Goal: Transaction & Acquisition: Subscribe to service/newsletter

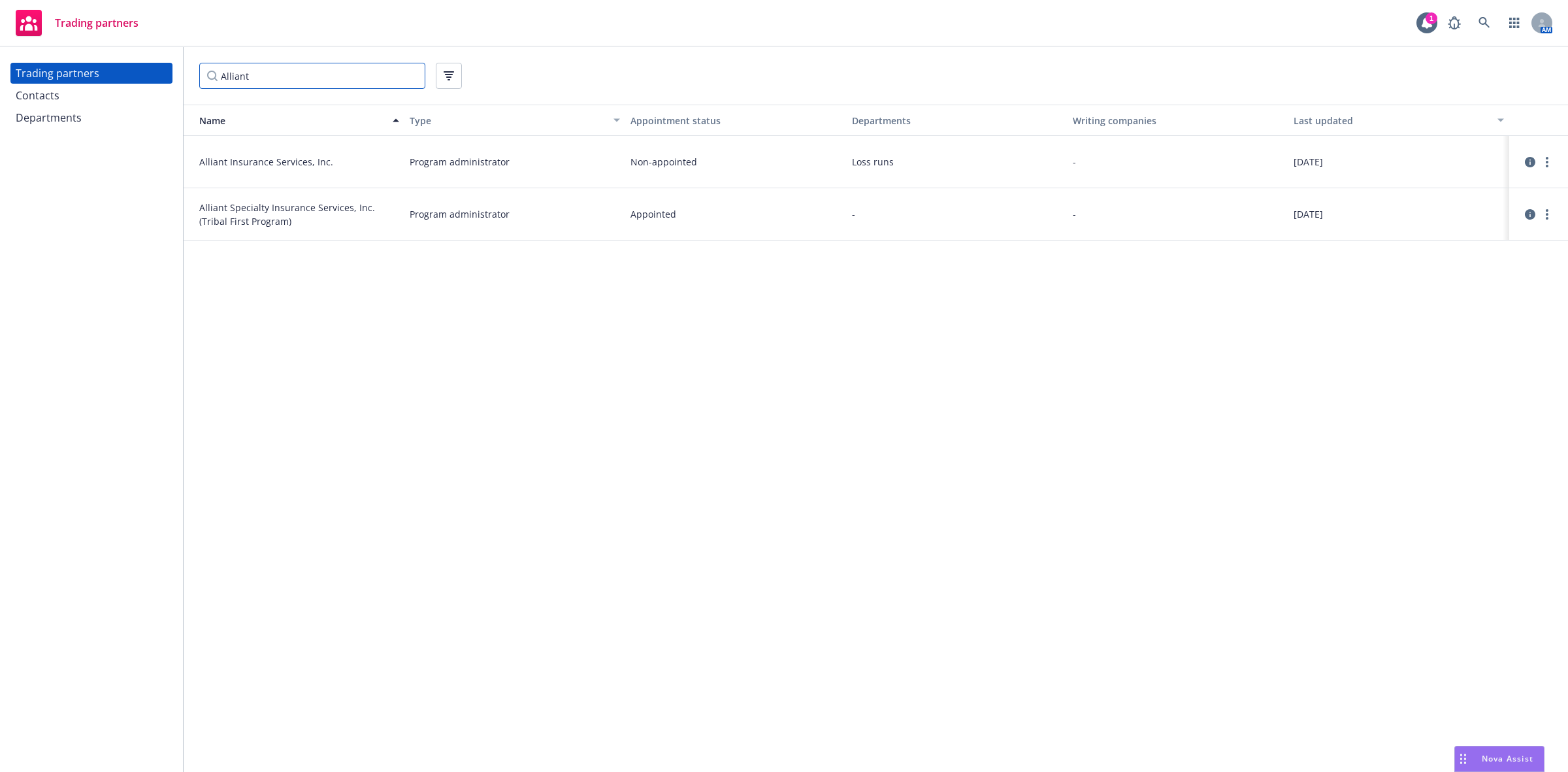
click at [284, 79] on input "Alliant" at bounding box center [312, 76] width 226 height 26
drag, startPoint x: 286, startPoint y: 79, endPoint x: 202, endPoint y: 80, distance: 84.0
click at [202, 80] on input "Alliant" at bounding box center [312, 76] width 226 height 26
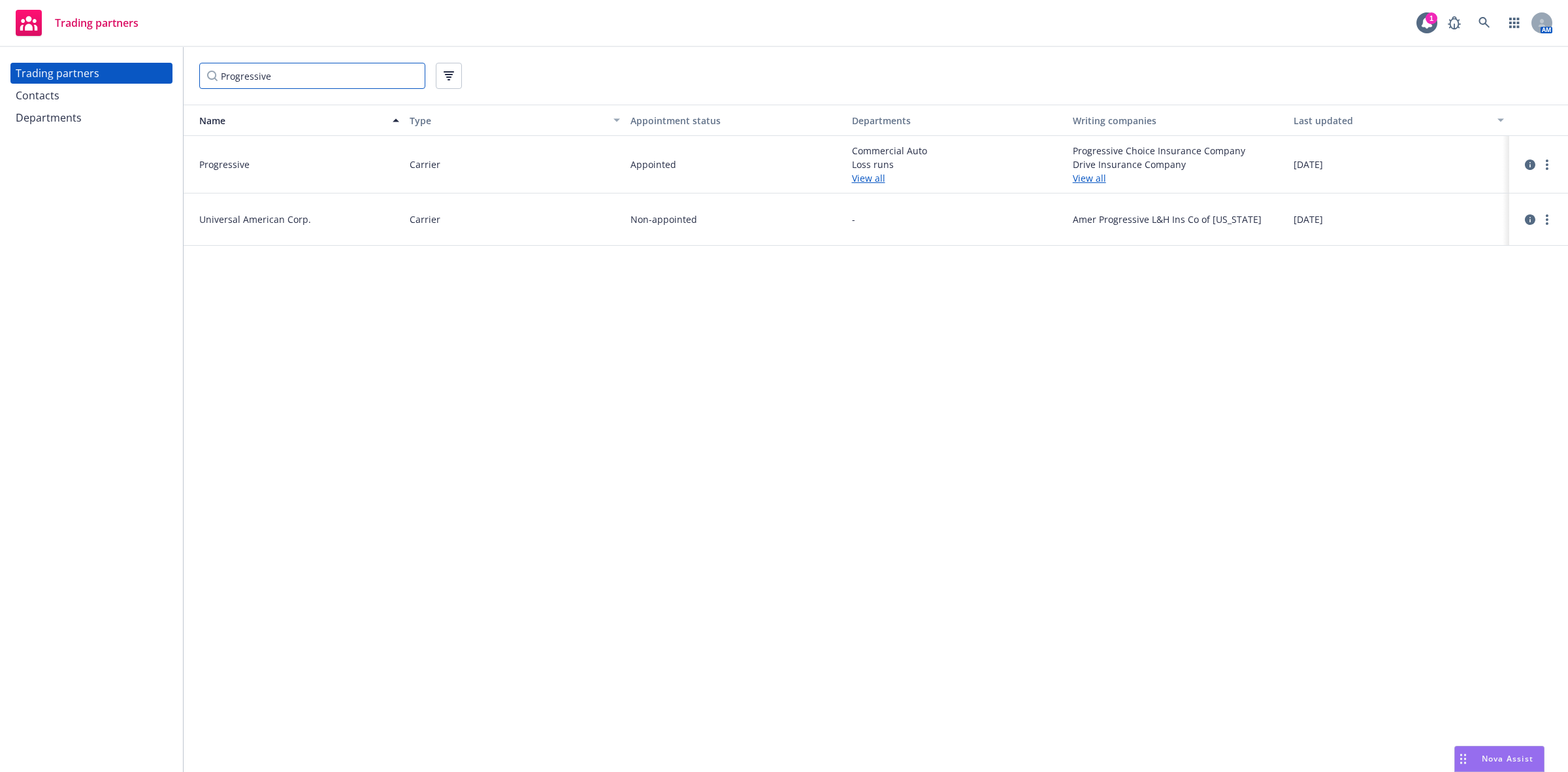
type input "Progressive"
click at [1090, 178] on link "View all" at bounding box center [1178, 178] width 210 height 14
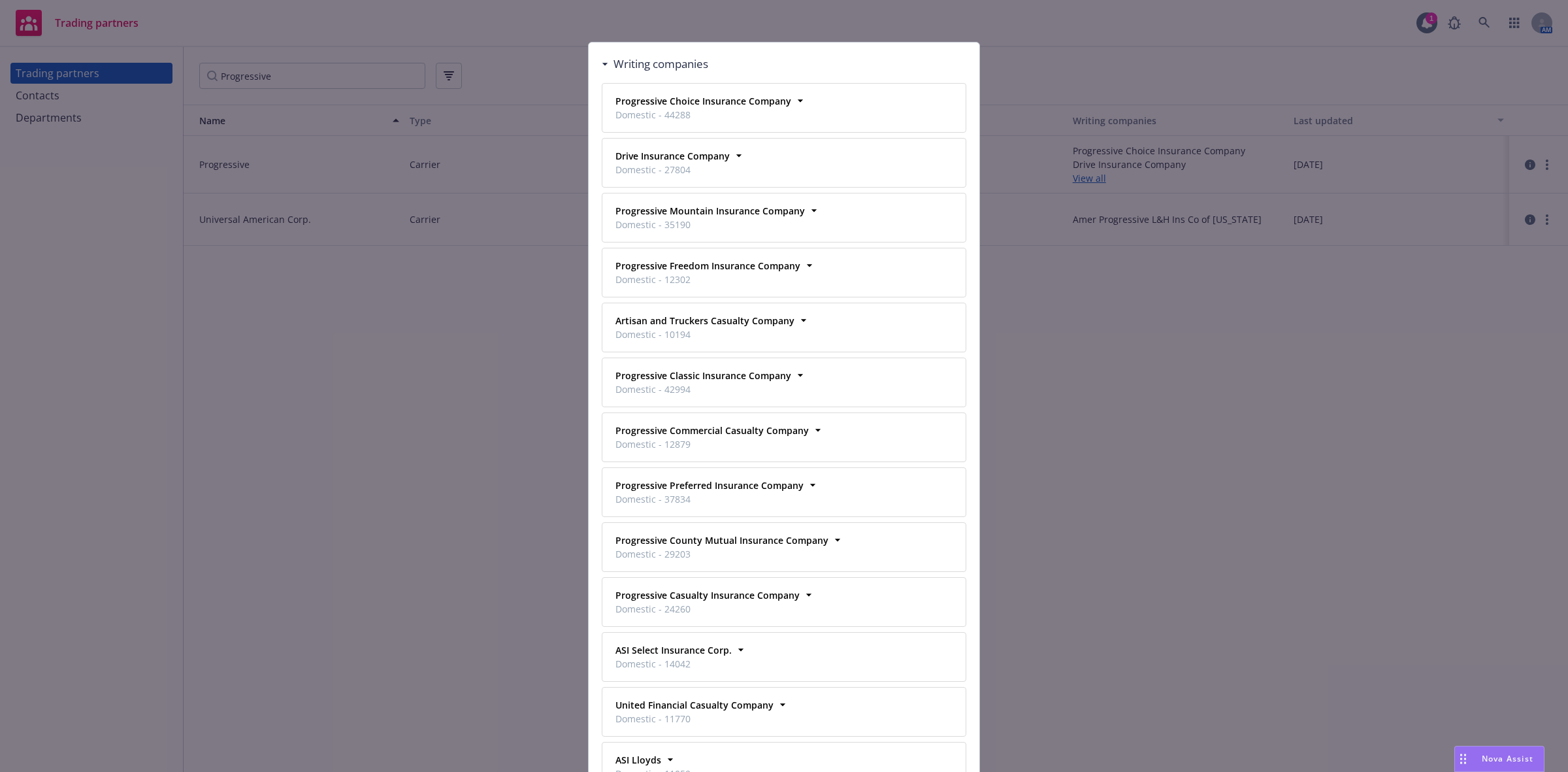
click at [1004, 27] on div "Writing companies Progressive Choice Insurance Company Domestic - 44288 Busines…" at bounding box center [784, 386] width 1568 height 772
click at [602, 60] on div "Writing companies" at bounding box center [655, 64] width 106 height 17
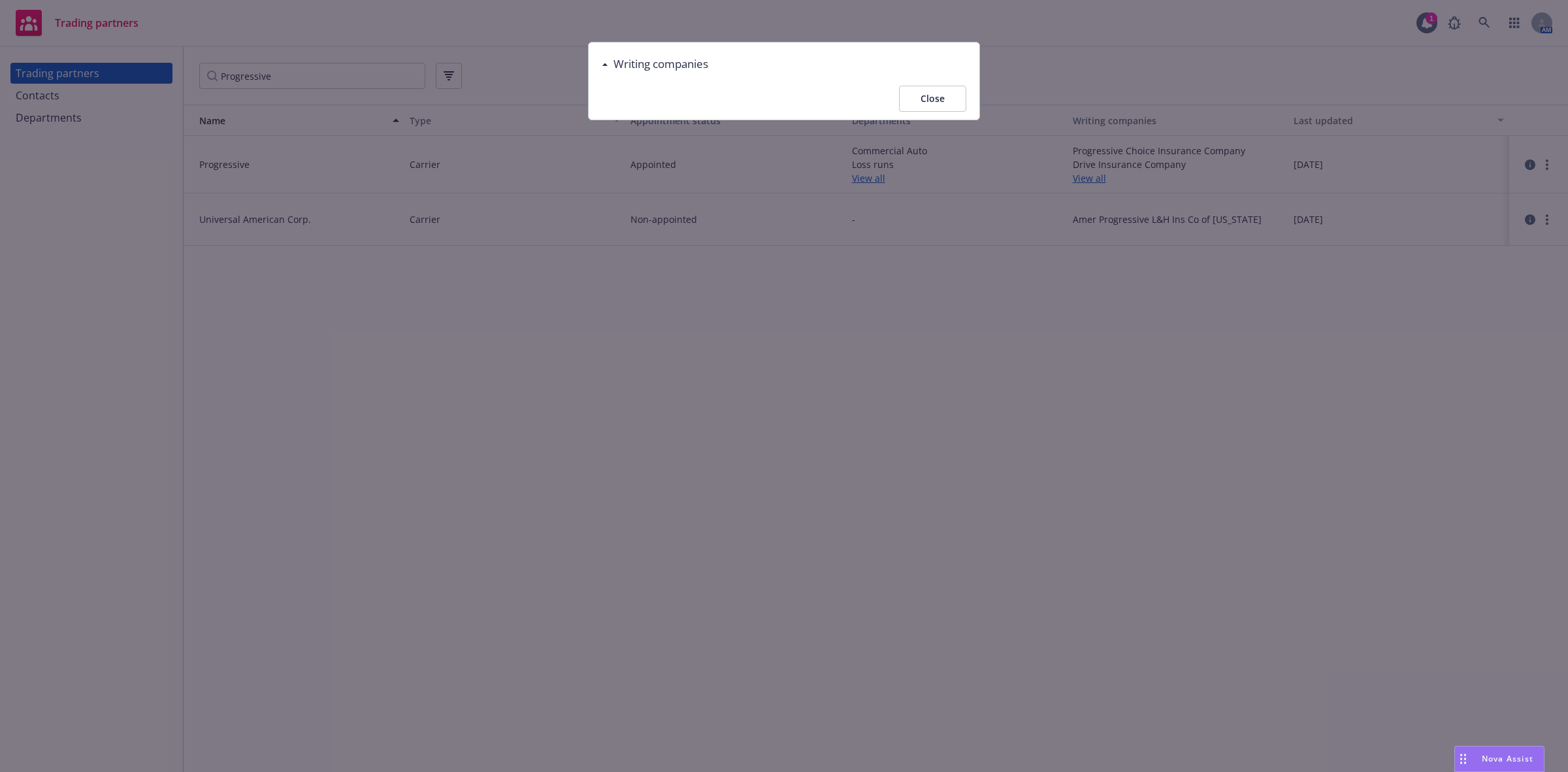
click at [936, 99] on button "Close" at bounding box center [933, 99] width 67 height 26
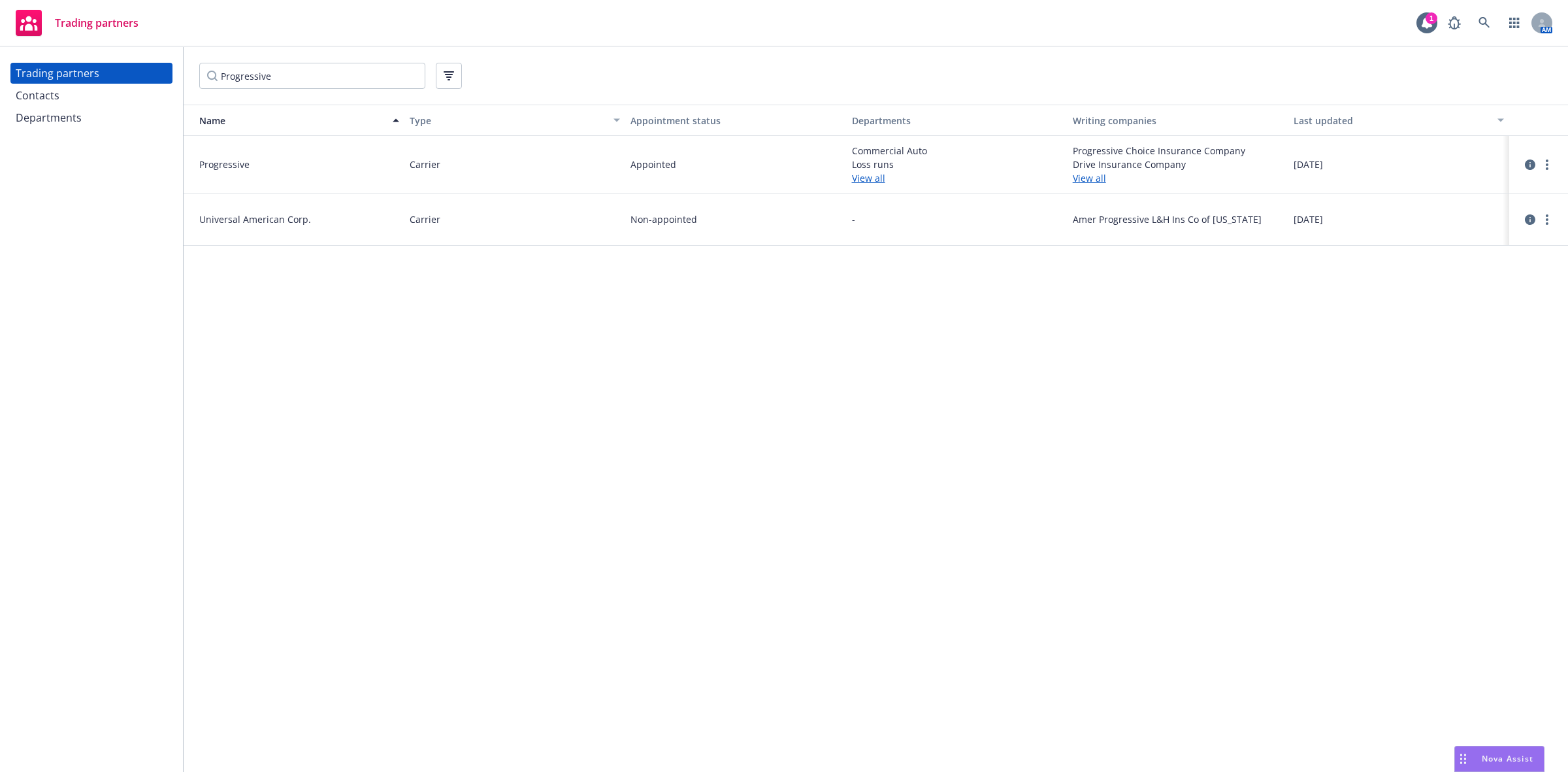
click at [871, 180] on link "View all" at bounding box center [957, 178] width 210 height 14
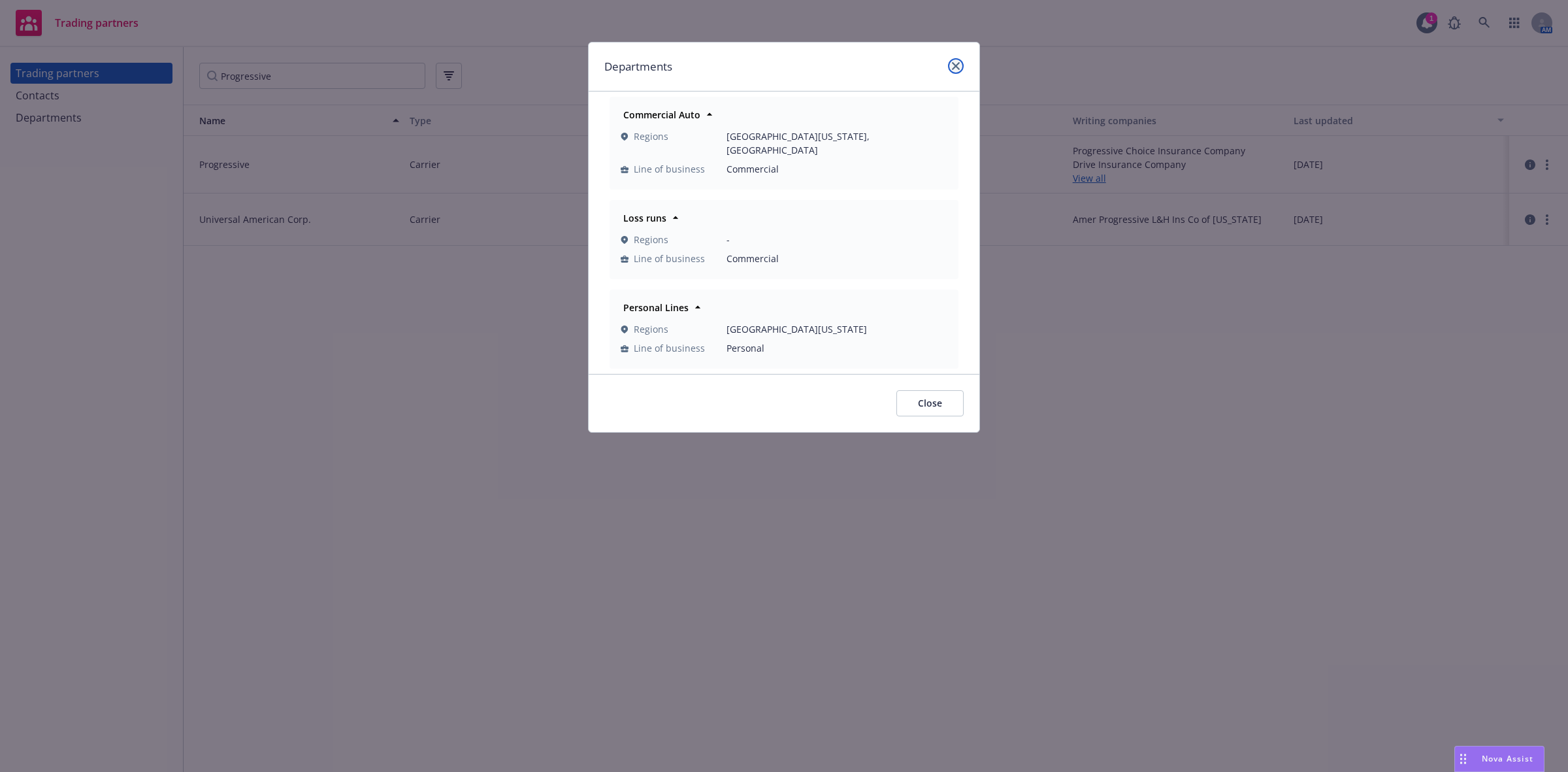
click at [959, 60] on link "close" at bounding box center [956, 66] width 16 height 16
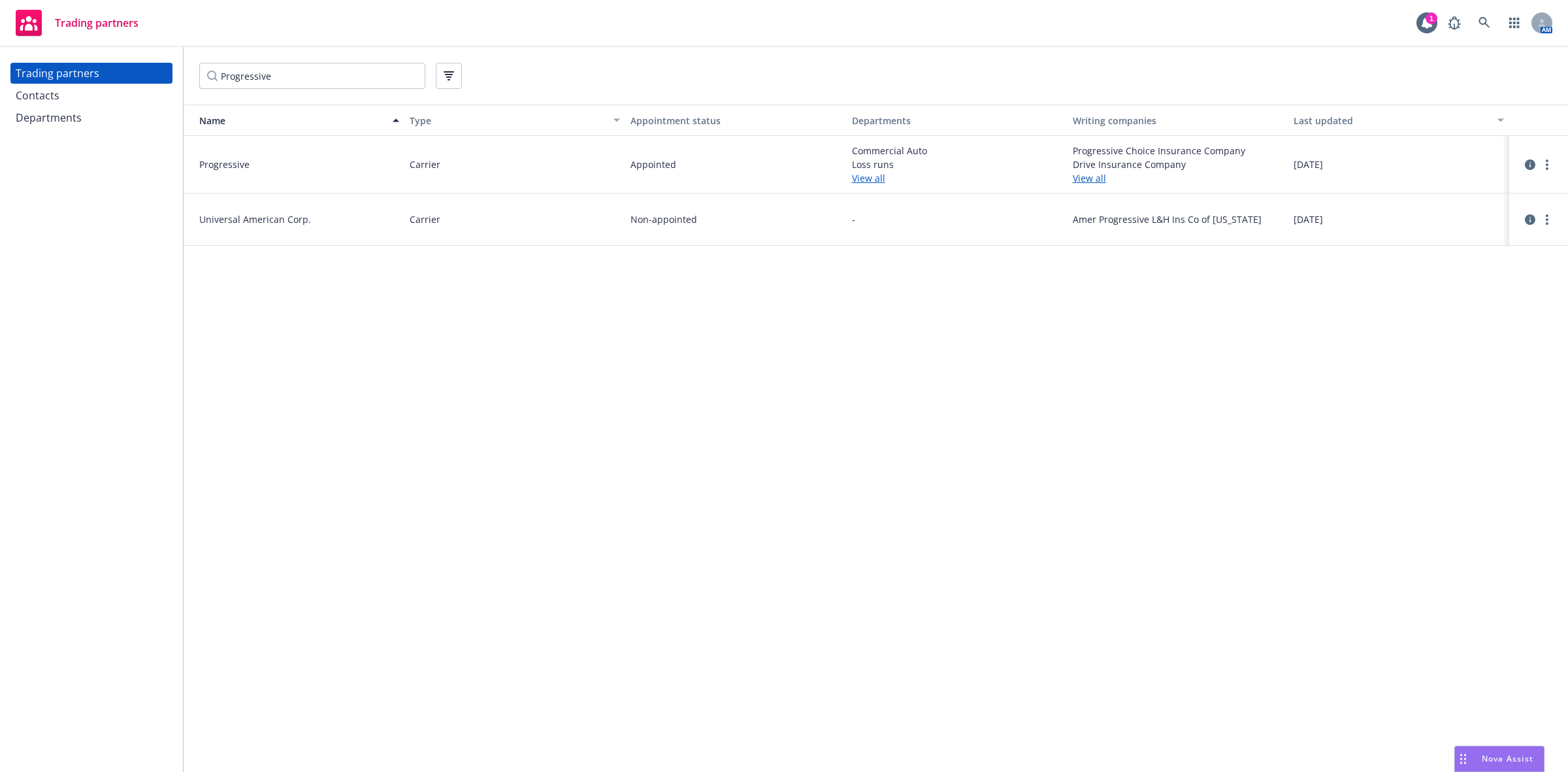
click at [1095, 178] on link "View all" at bounding box center [1178, 178] width 210 height 14
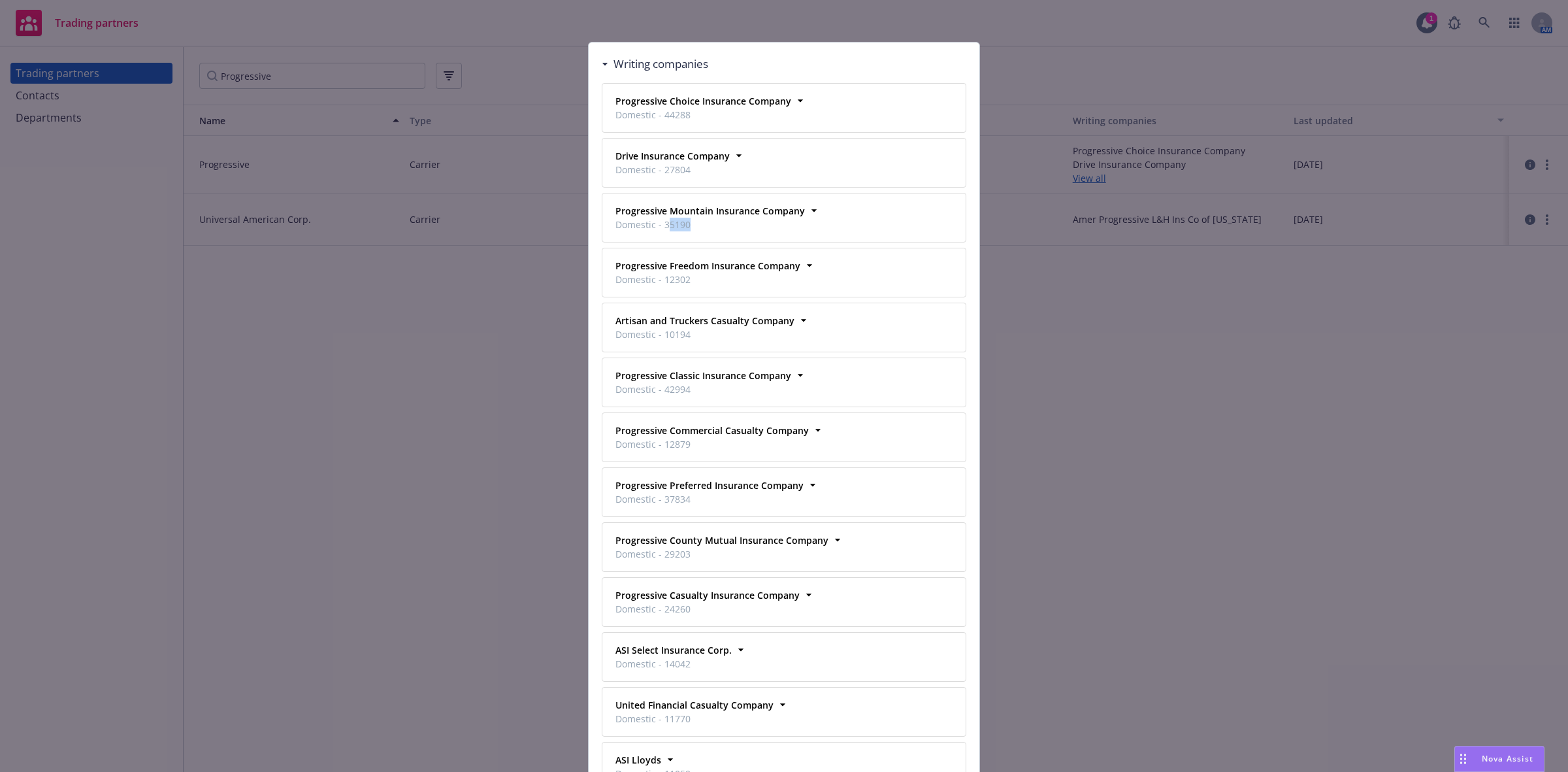
drag, startPoint x: 694, startPoint y: 230, endPoint x: 660, endPoint y: 230, distance: 34.0
click at [660, 230] on span "Domestic - 35190" at bounding box center [710, 224] width 189 height 14
click at [1253, 328] on div "Writing companies Progressive Choice Insurance Company Domestic - 44288 Busines…" at bounding box center [784, 386] width 1568 height 772
click at [602, 59] on div "Writing companies" at bounding box center [655, 64] width 106 height 17
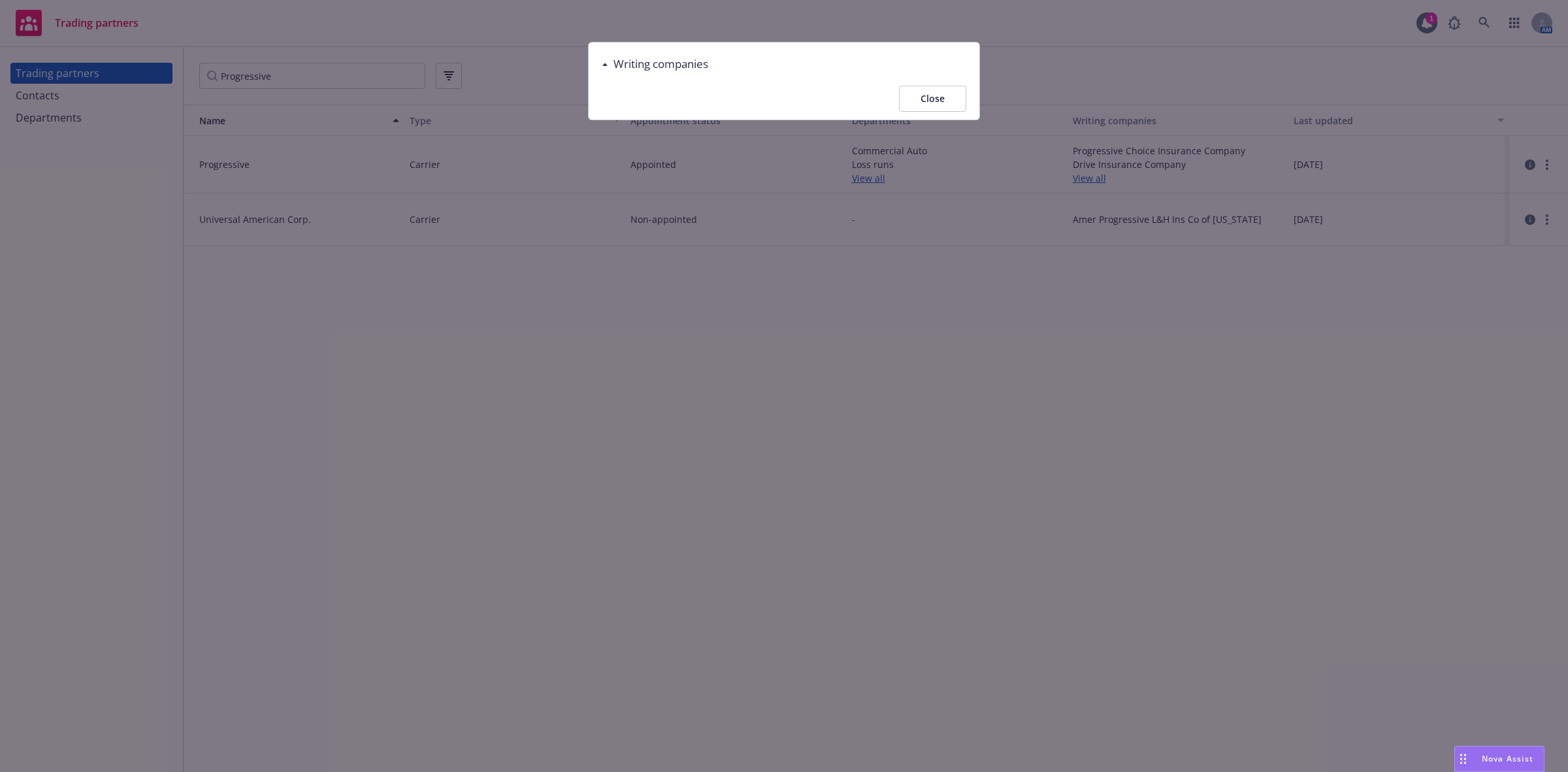
click at [922, 93] on button "Close" at bounding box center [933, 99] width 67 height 26
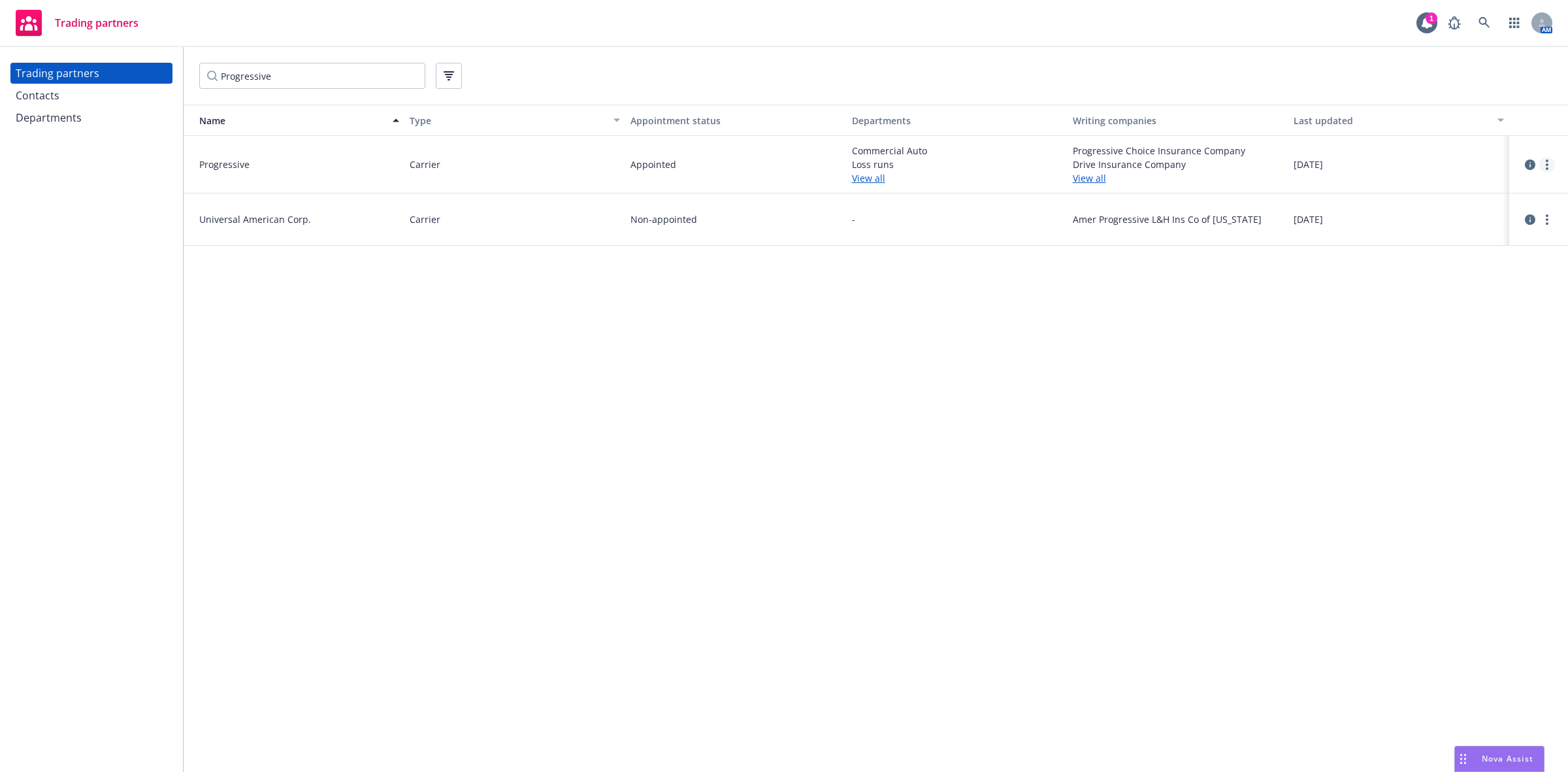
click at [1549, 168] on link "more" at bounding box center [1547, 164] width 16 height 16
click at [1414, 159] on div "June 5, 2023" at bounding box center [1399, 164] width 221 height 57
click at [860, 174] on link "View all" at bounding box center [957, 178] width 210 height 14
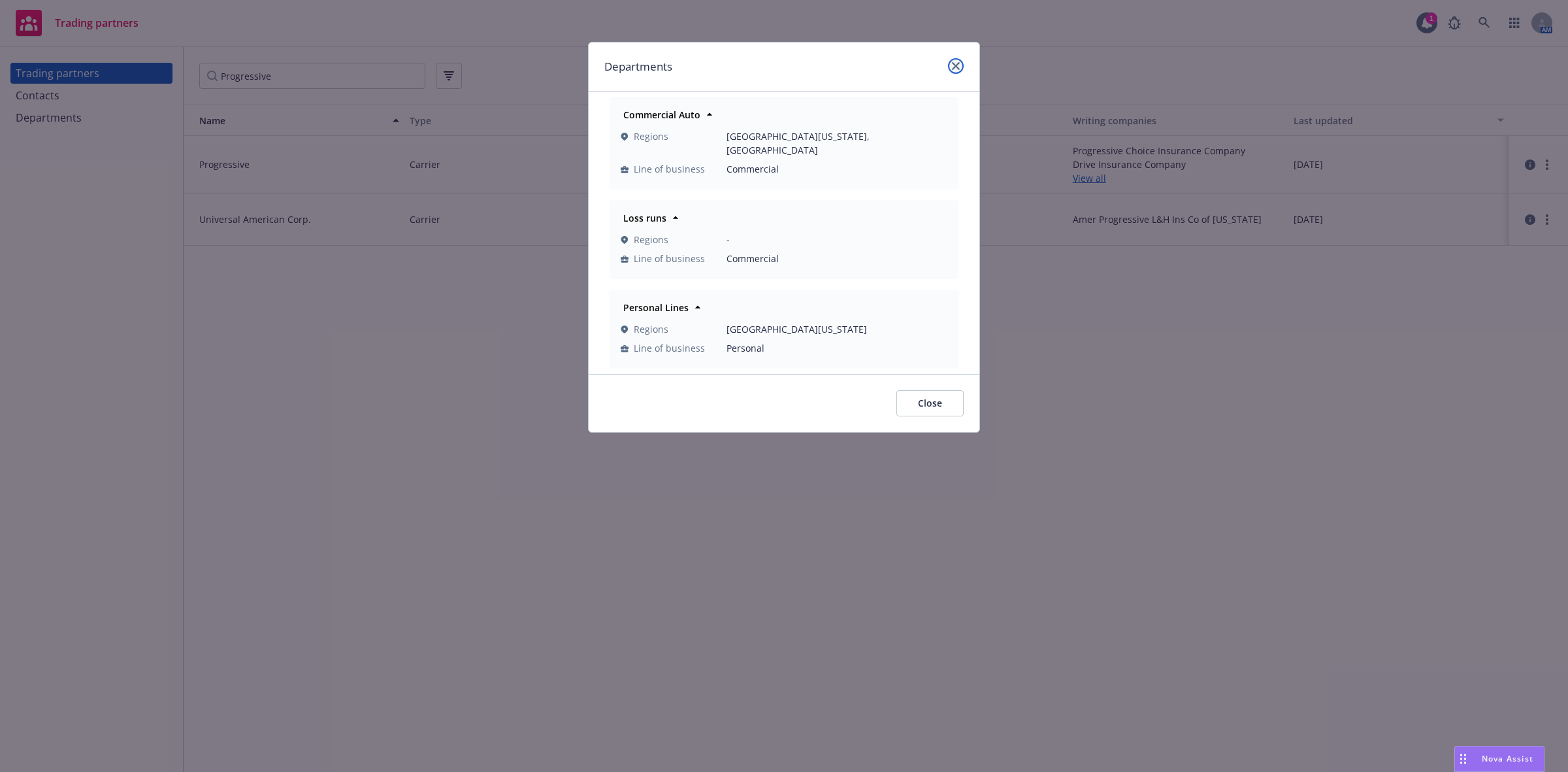
click at [949, 68] on link "close" at bounding box center [956, 66] width 16 height 16
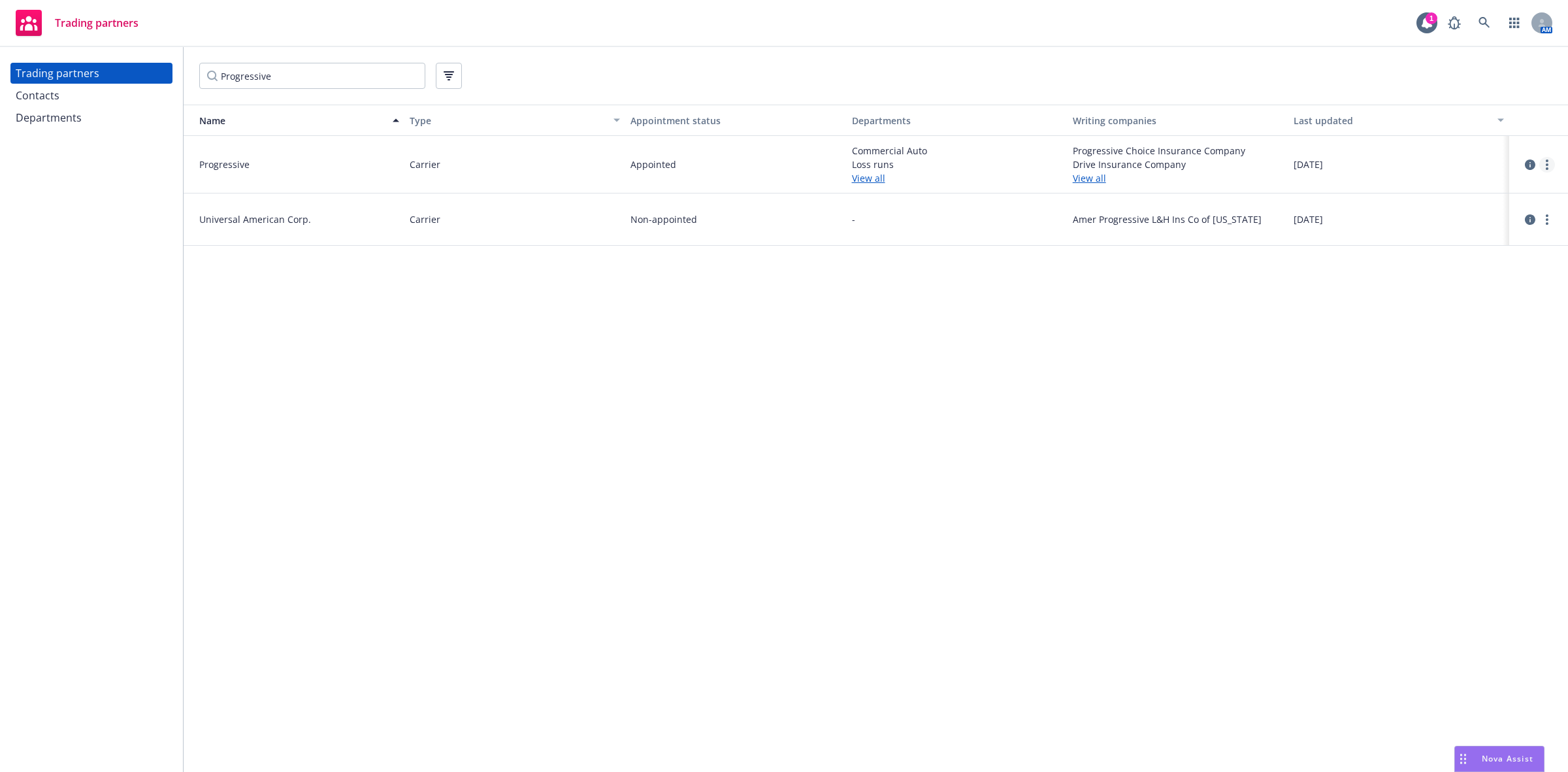
click at [1543, 168] on link "more" at bounding box center [1547, 164] width 16 height 16
click at [1466, 213] on link "View departments" at bounding box center [1482, 217] width 146 height 26
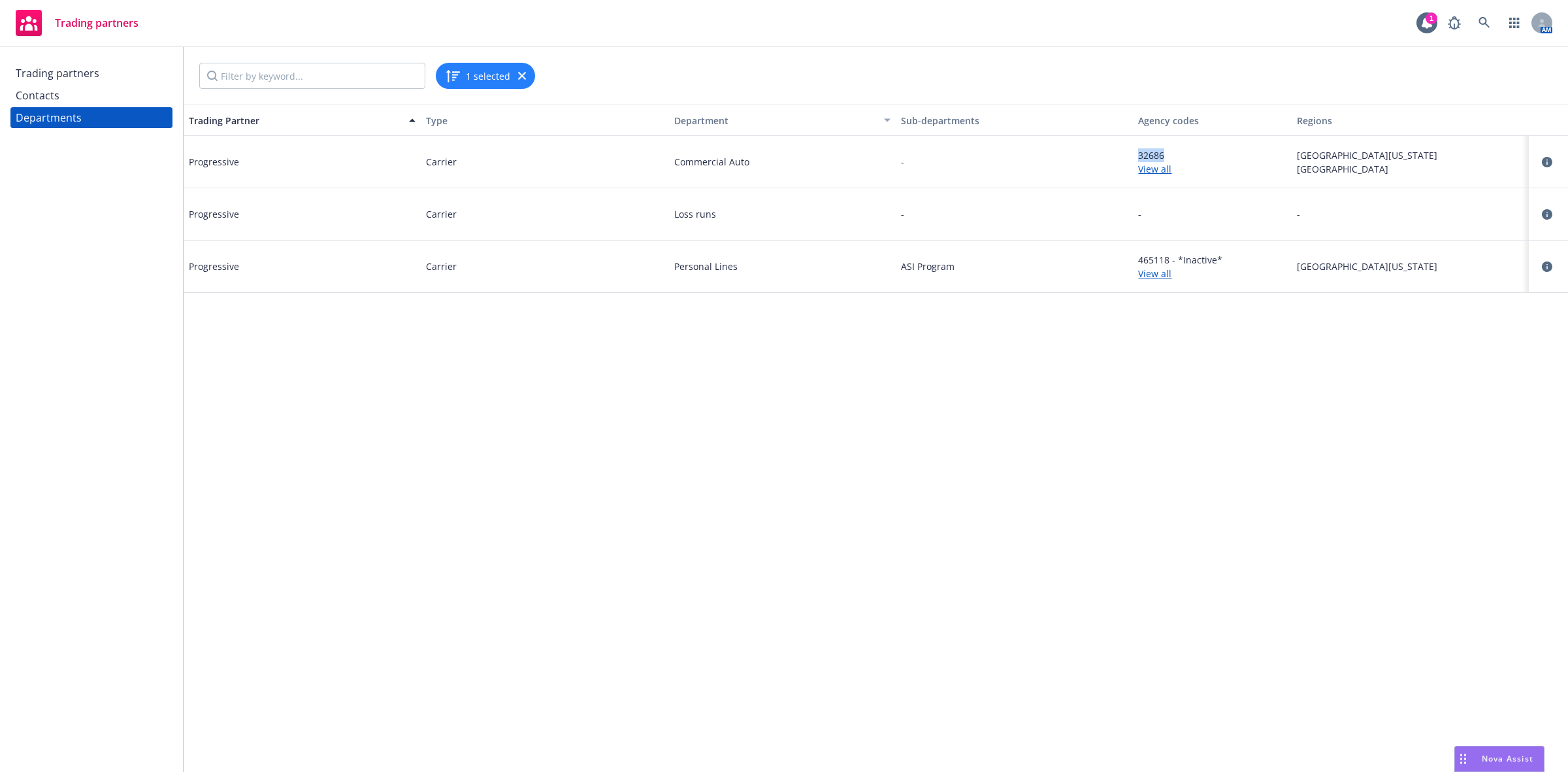
drag, startPoint x: 1166, startPoint y: 155, endPoint x: 1131, endPoint y: 155, distance: 35.0
click at [1131, 155] on div "Progressive Carrier Commercial Auto - 32686 View all Northern California Pacifi…" at bounding box center [876, 161] width 1385 height 52
copy div "32686"
click at [1154, 171] on link "View all" at bounding box center [1212, 169] width 147 height 14
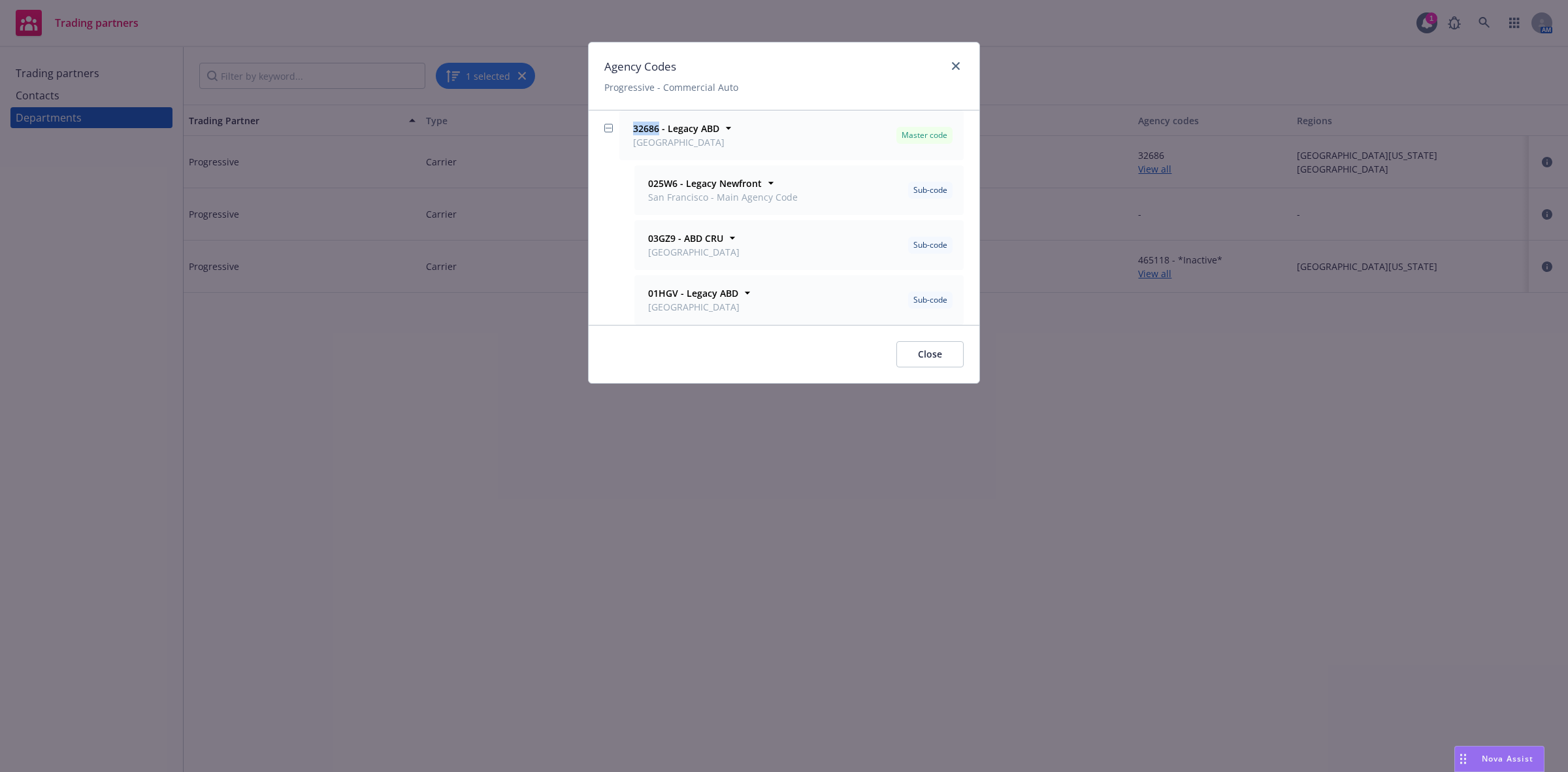
drag, startPoint x: 659, startPoint y: 128, endPoint x: 632, endPoint y: 129, distance: 27.0
click at [632, 129] on div "32686 - Legacy ABD San Mateo" at bounding box center [677, 135] width 94 height 27
copy strong "32686"
drag, startPoint x: 678, startPoint y: 189, endPoint x: 649, endPoint y: 189, distance: 29.0
click at [649, 189] on strong "025W6 - Legacy Newfront" at bounding box center [704, 183] width 114 height 12
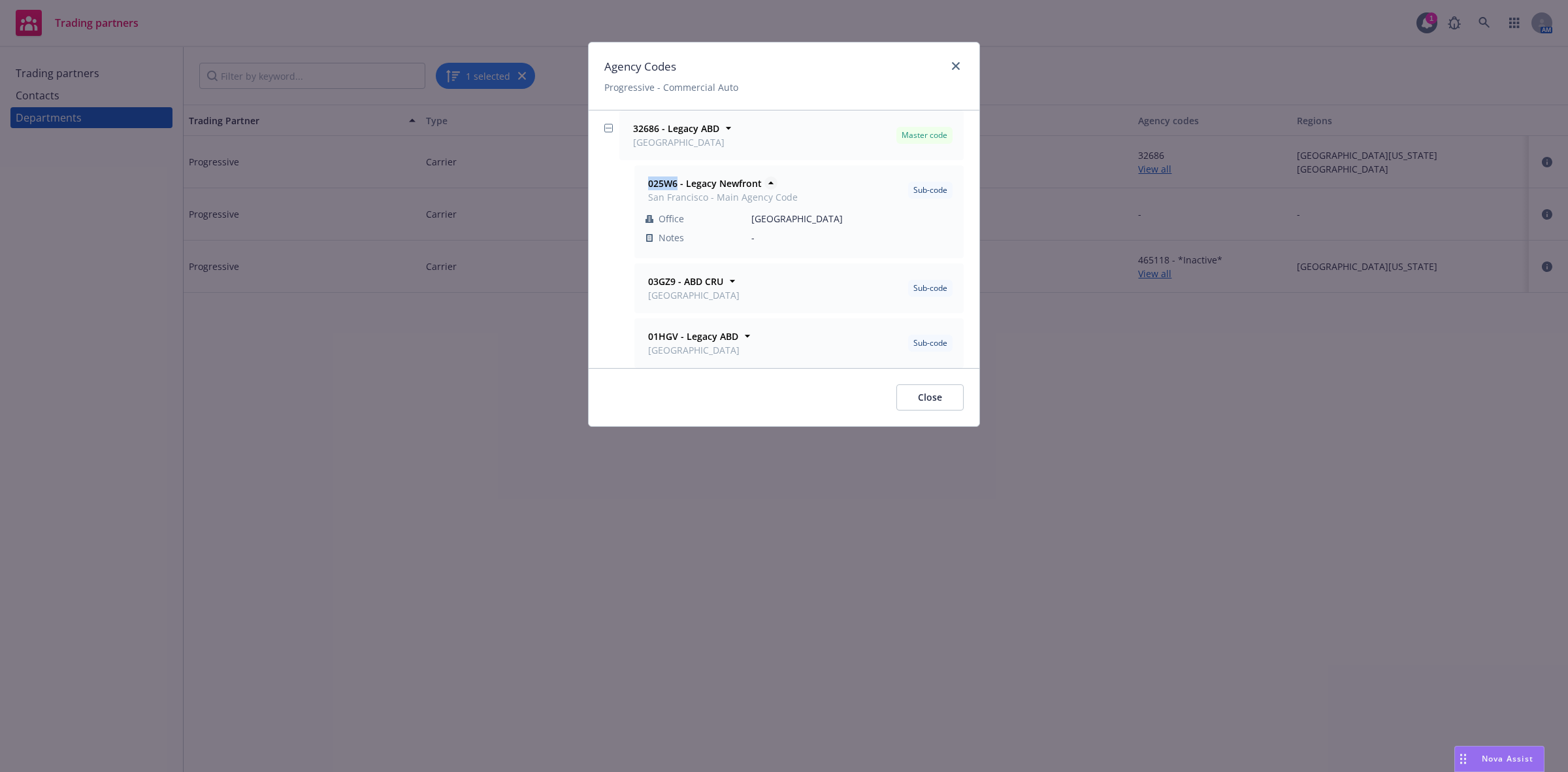
copy strong "025W6"
drag, startPoint x: 658, startPoint y: 131, endPoint x: 634, endPoint y: 133, distance: 24.1
click at [634, 133] on strong "32686 - Legacy ABD" at bounding box center [676, 128] width 86 height 12
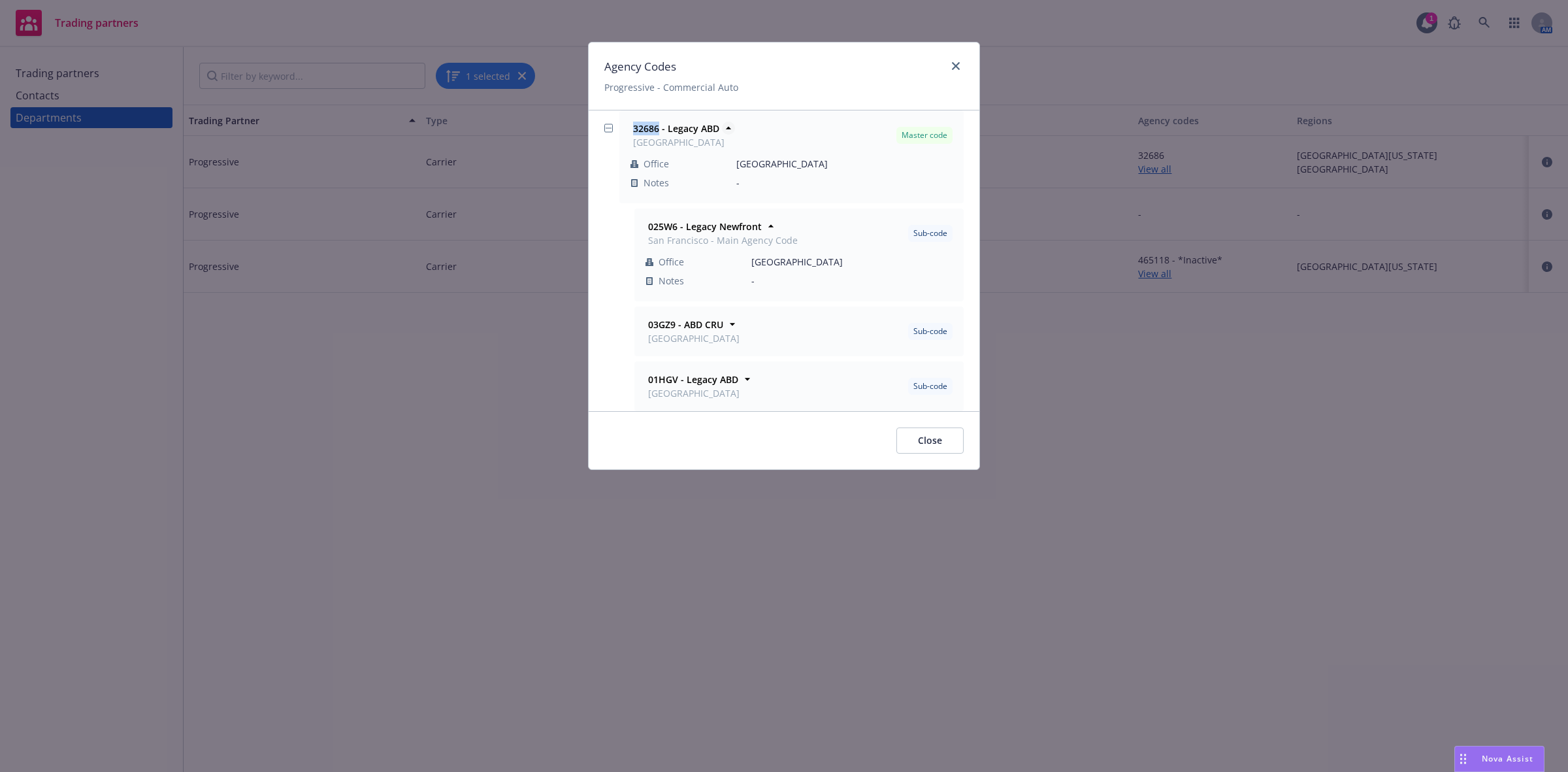
copy strong "32686"
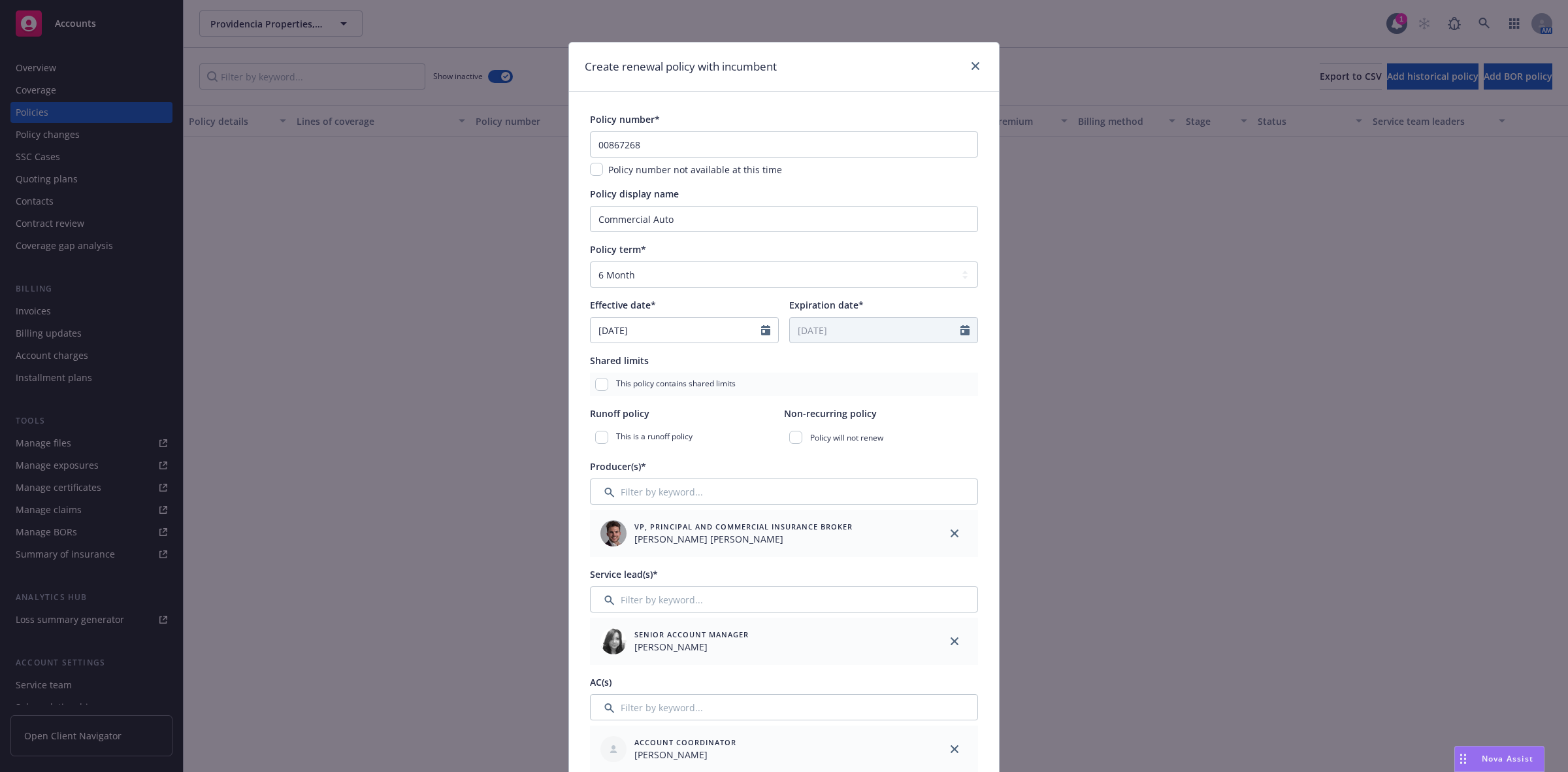
select select "6"
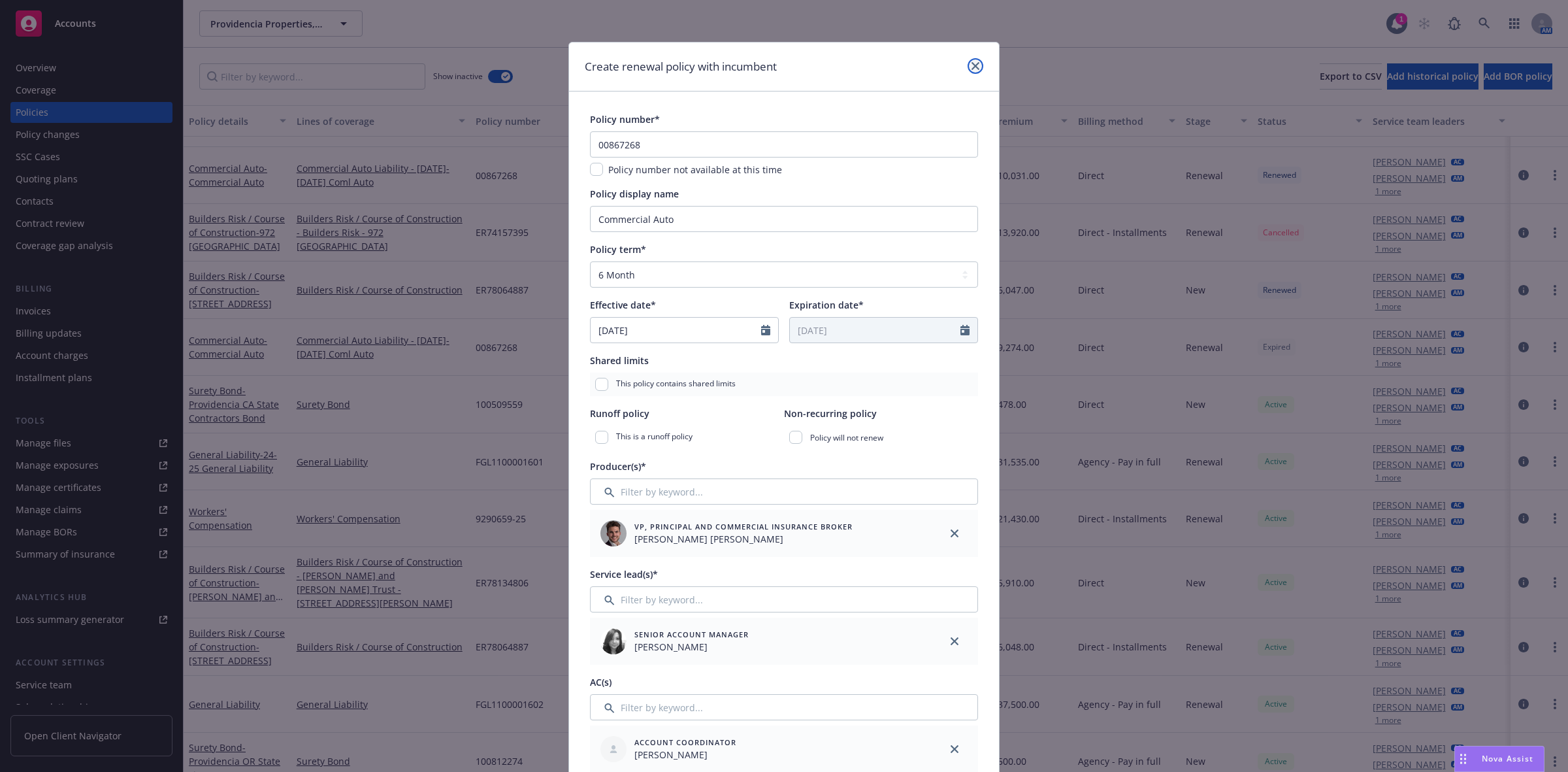
click at [971, 66] on icon "close" at bounding box center [975, 66] width 8 height 8
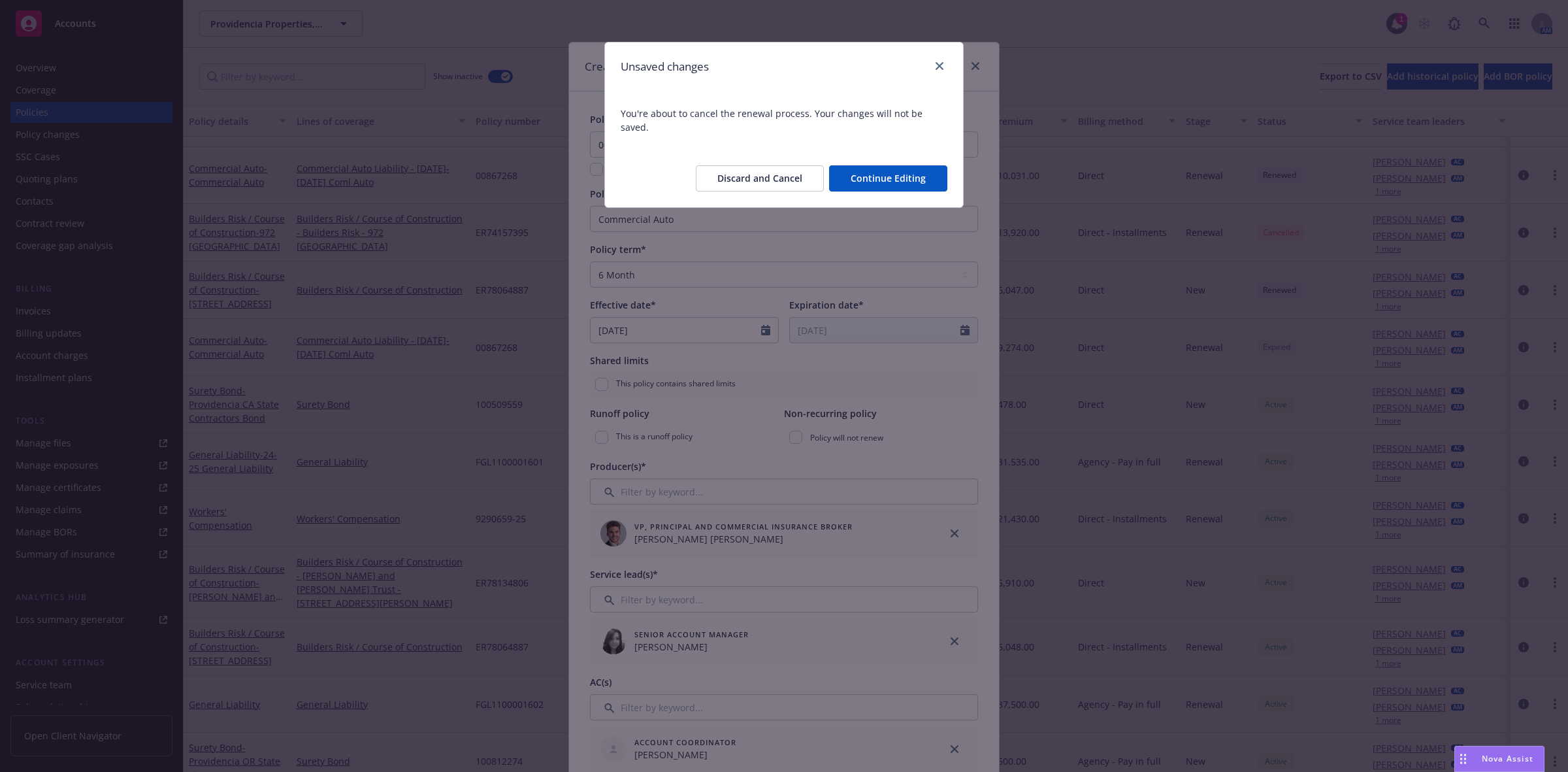
click at [772, 168] on button "Discard and Cancel" at bounding box center [760, 178] width 128 height 26
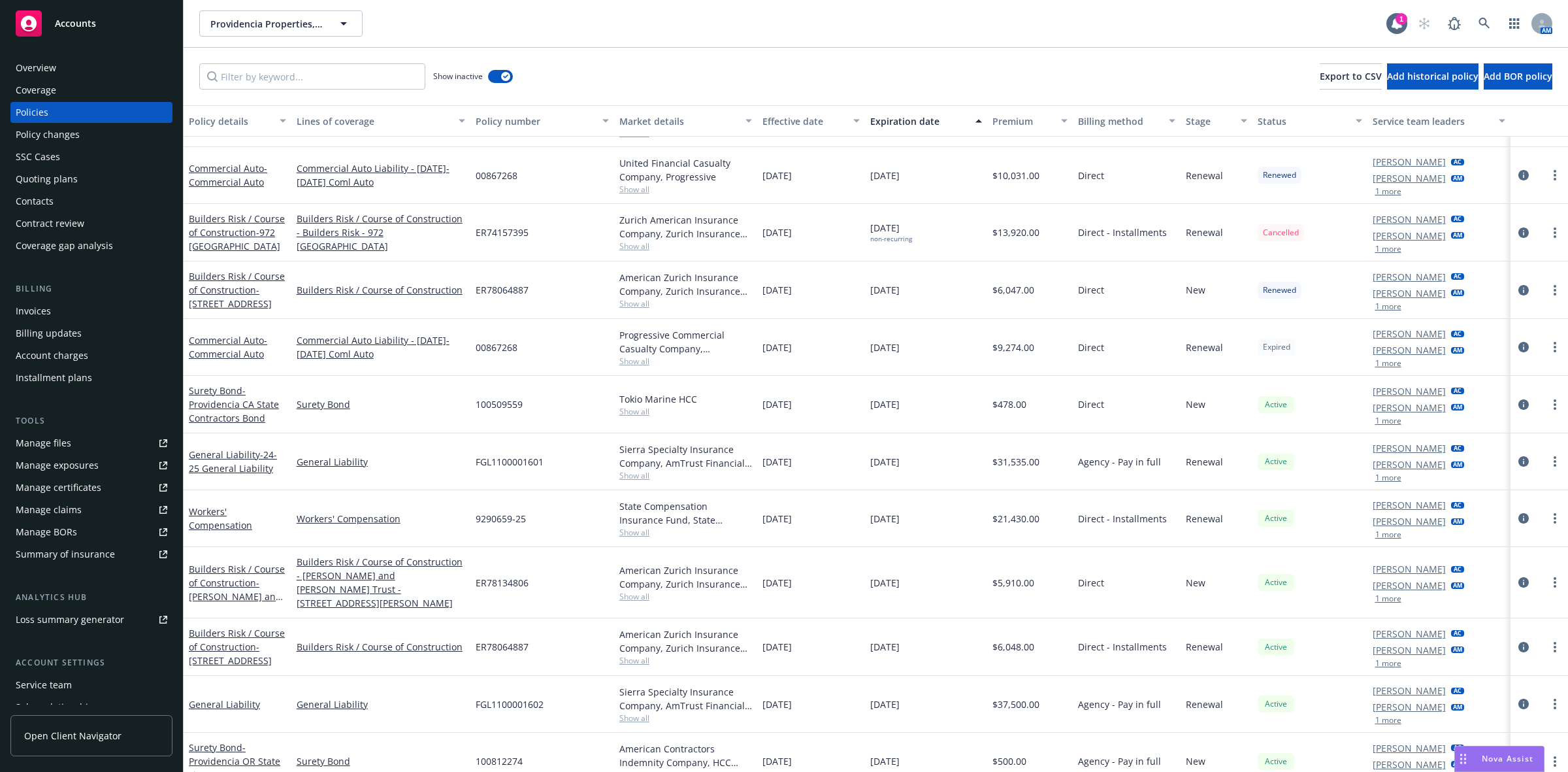
click at [69, 75] on div "Overview" at bounding box center [91, 68] width 151 height 21
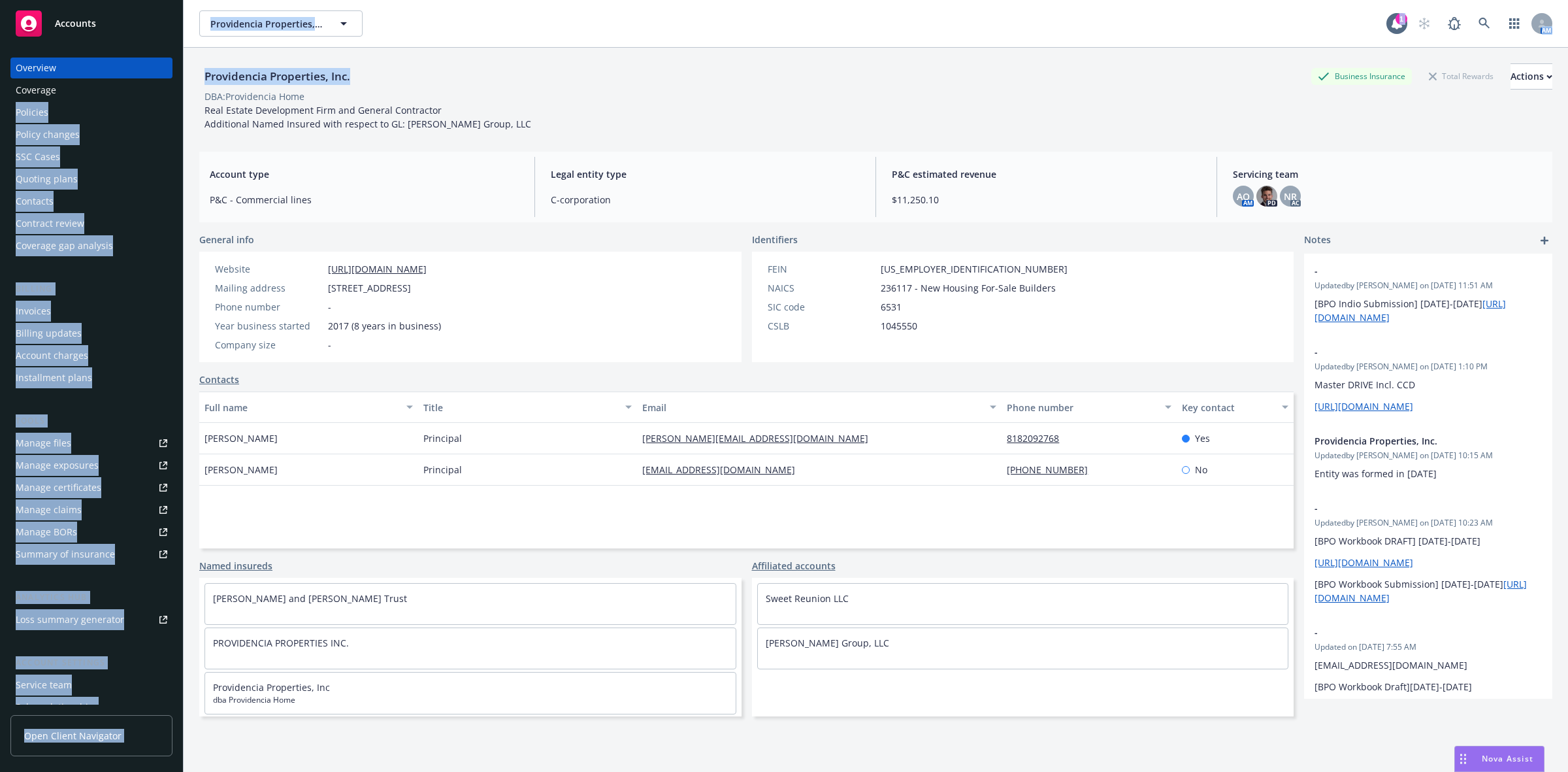
drag, startPoint x: 279, startPoint y: 84, endPoint x: 180, endPoint y: 86, distance: 99.0
click at [180, 86] on div "Accounts Overview Coverage Policies Policy changes SSC Cases Quoting plans Cont…" at bounding box center [784, 386] width 1568 height 772
drag, startPoint x: 478, startPoint y: 75, endPoint x: 415, endPoint y: 86, distance: 64.0
click at [475, 75] on div "Providencia Properties, Inc. Business Insurance Total Rewards Actions" at bounding box center [876, 77] width 1353 height 26
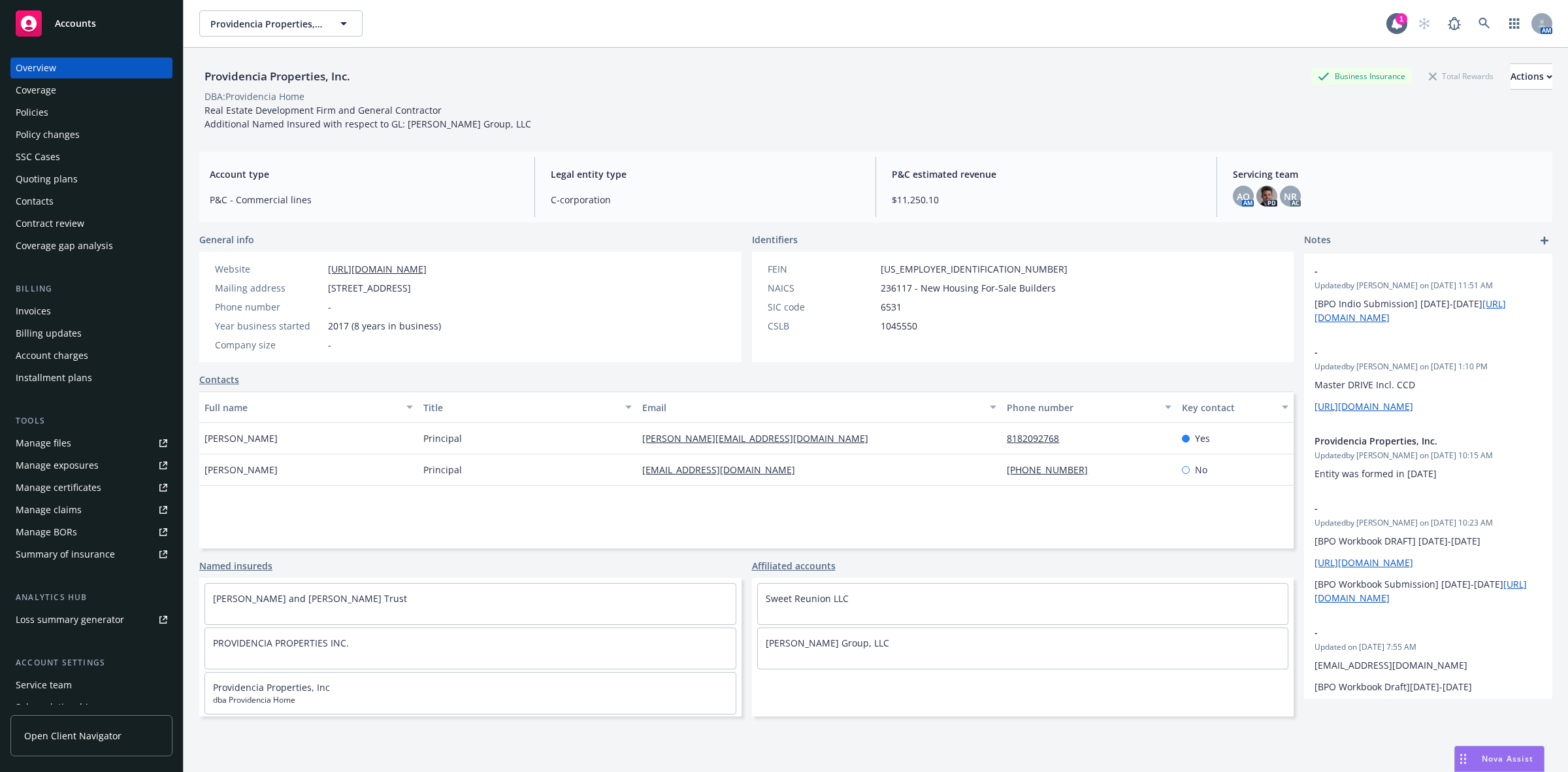
click at [384, 89] on div "DBA: Providencia Home" at bounding box center [876, 96] width 1353 height 14
drag, startPoint x: 328, startPoint y: 80, endPoint x: 201, endPoint y: 85, distance: 127.1
click at [201, 85] on div "Providencia Properties, Inc. Business Insurance Total Rewards Actions" at bounding box center [876, 77] width 1353 height 26
copy div "Providencia Properties, Inc."
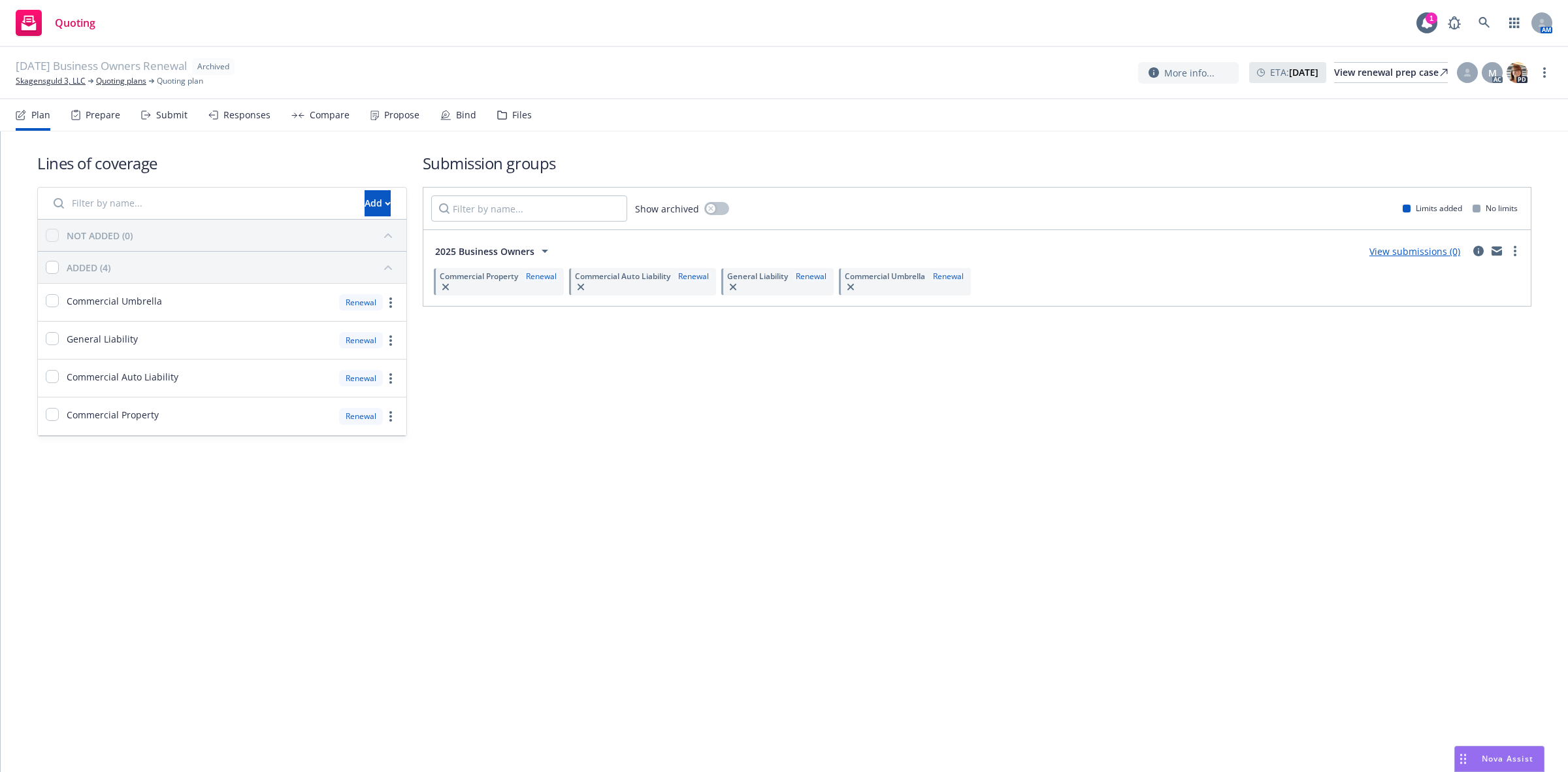
click at [162, 109] on div "Submit" at bounding box center [171, 114] width 31 height 10
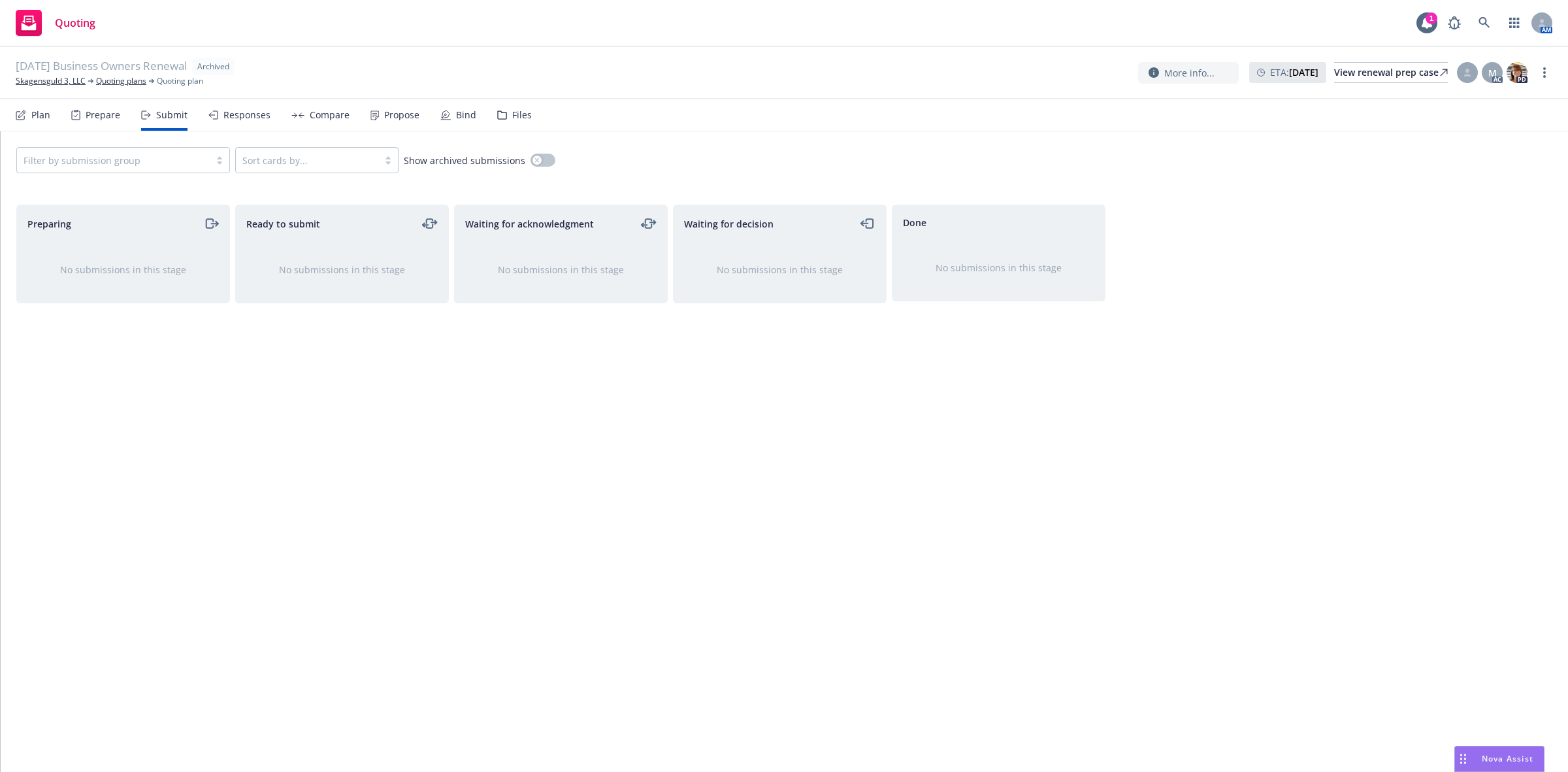
click at [23, 118] on icon at bounding box center [20, 114] width 10 height 10
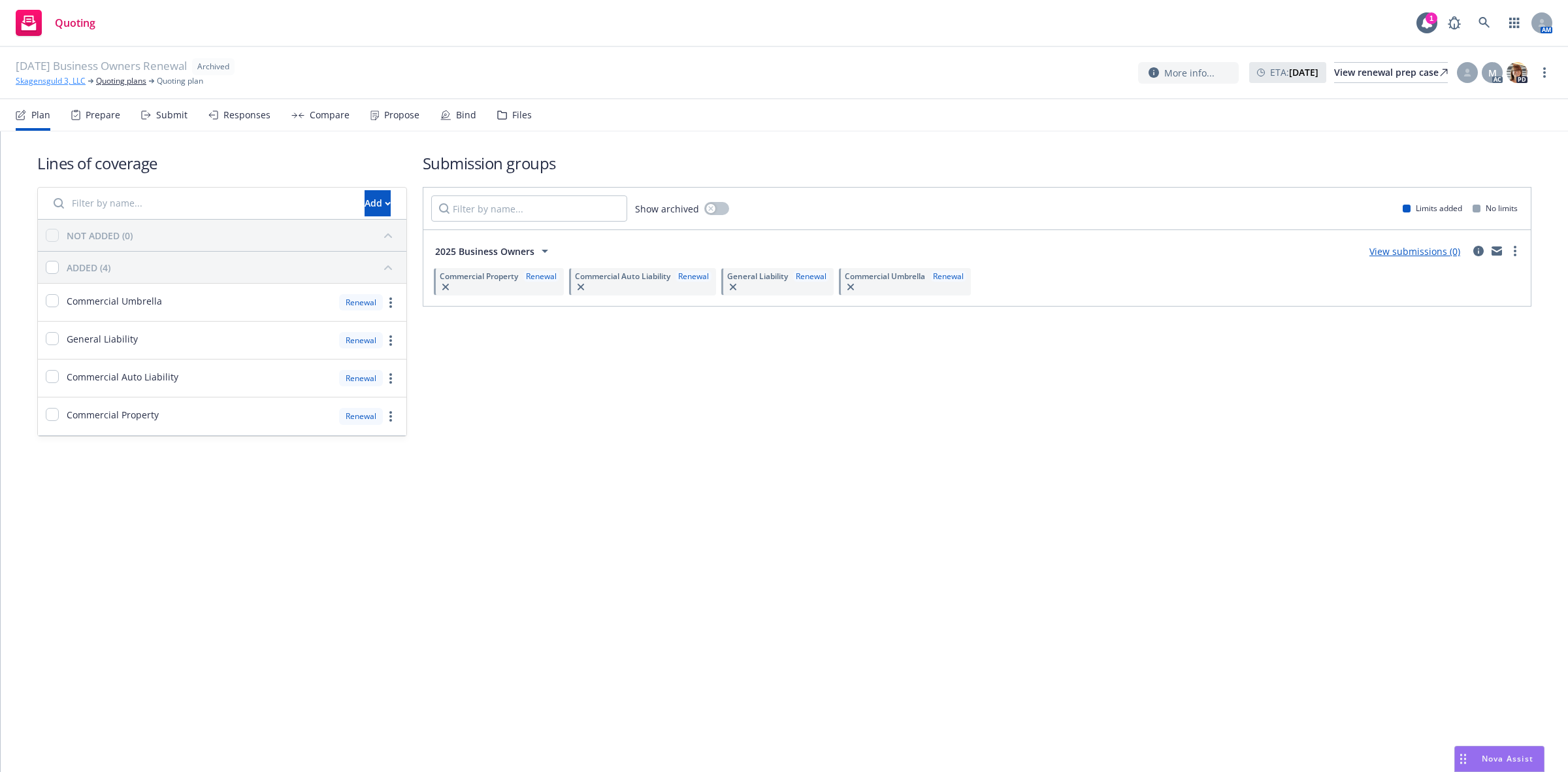
click at [52, 79] on link "Skagensguld 3, LLC" at bounding box center [50, 81] width 70 height 12
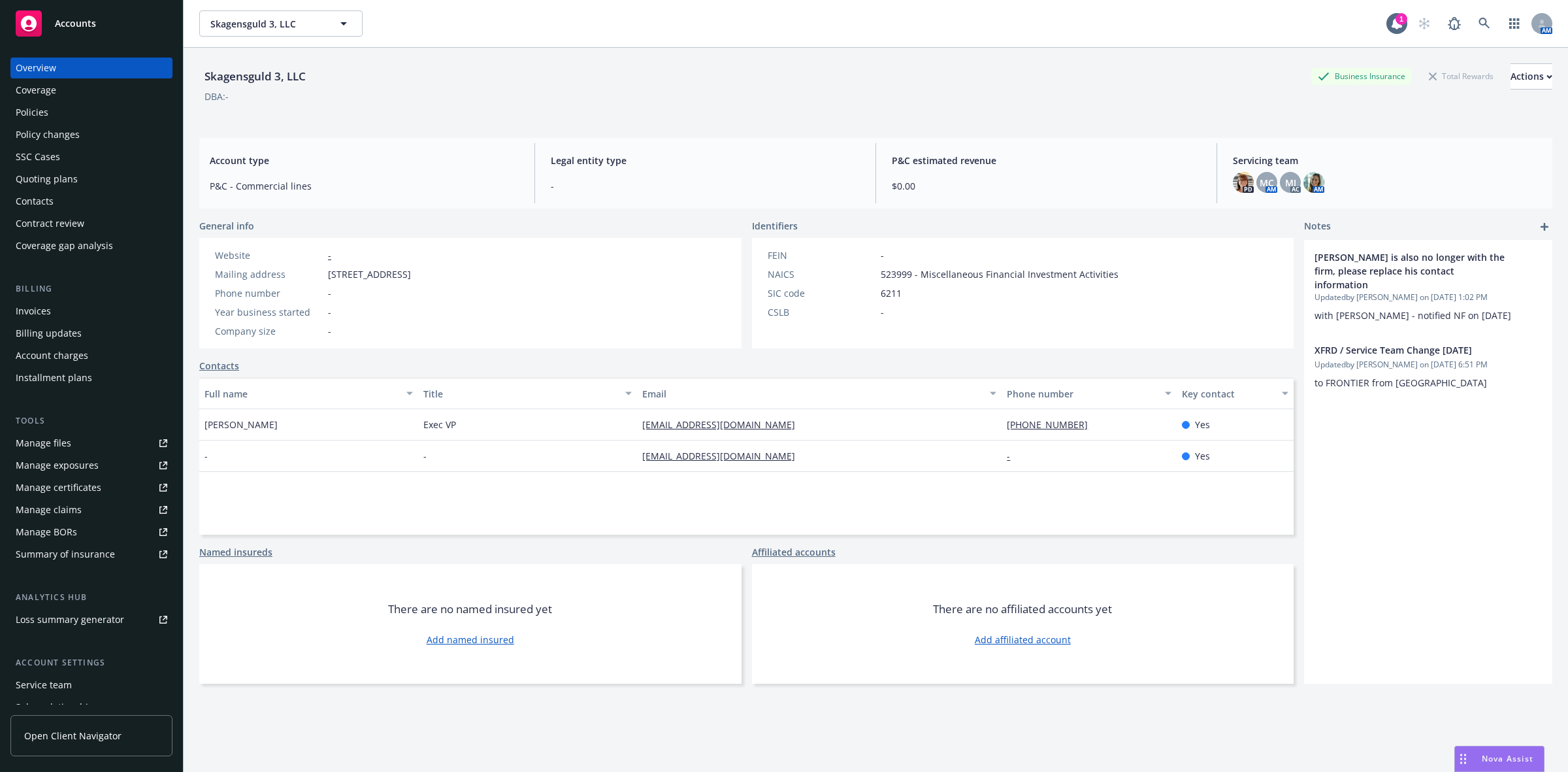
click at [74, 175] on div "Quoting plans" at bounding box center [47, 178] width 62 height 21
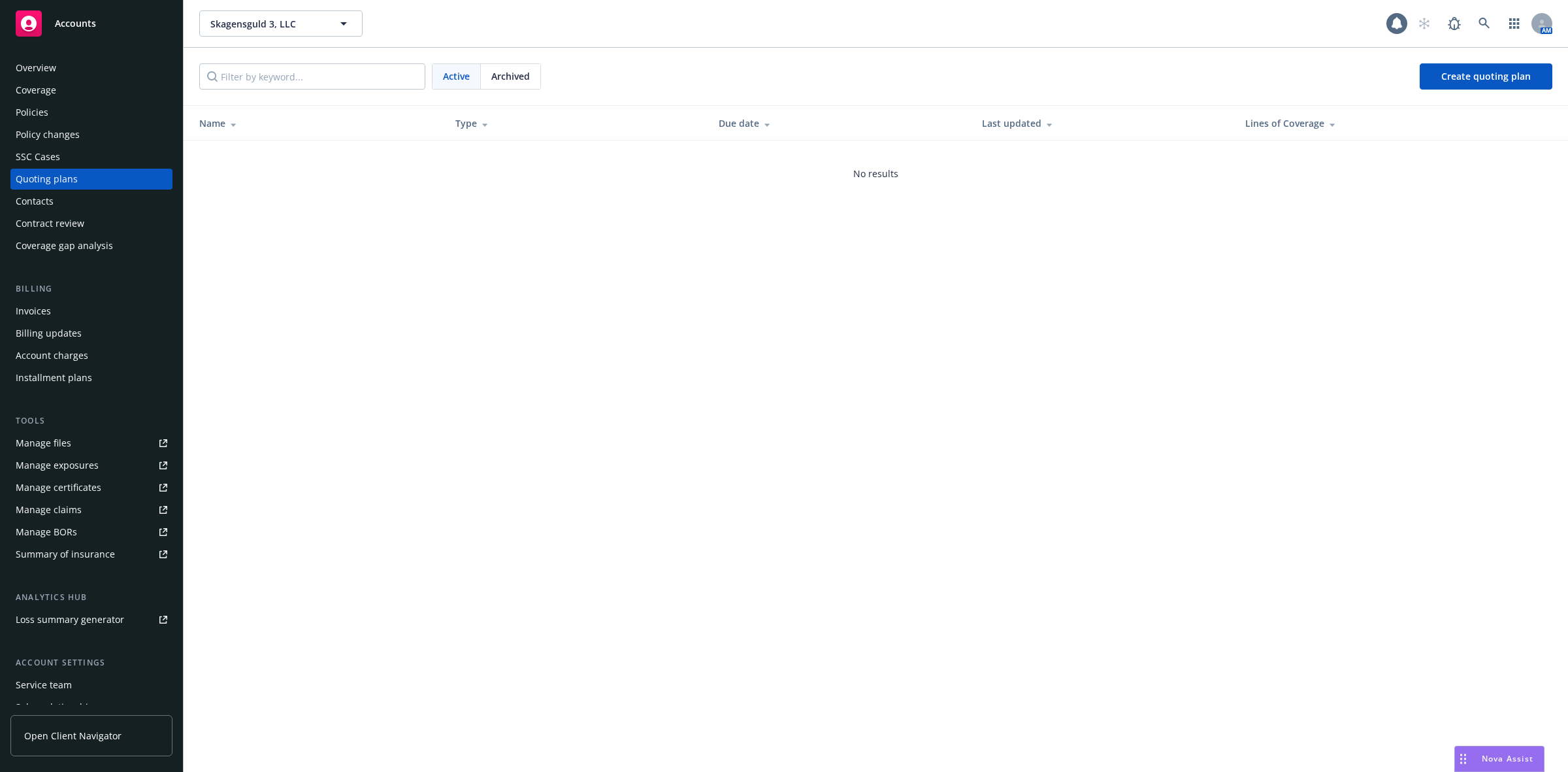
click at [500, 79] on span "Archived" at bounding box center [511, 76] width 39 height 14
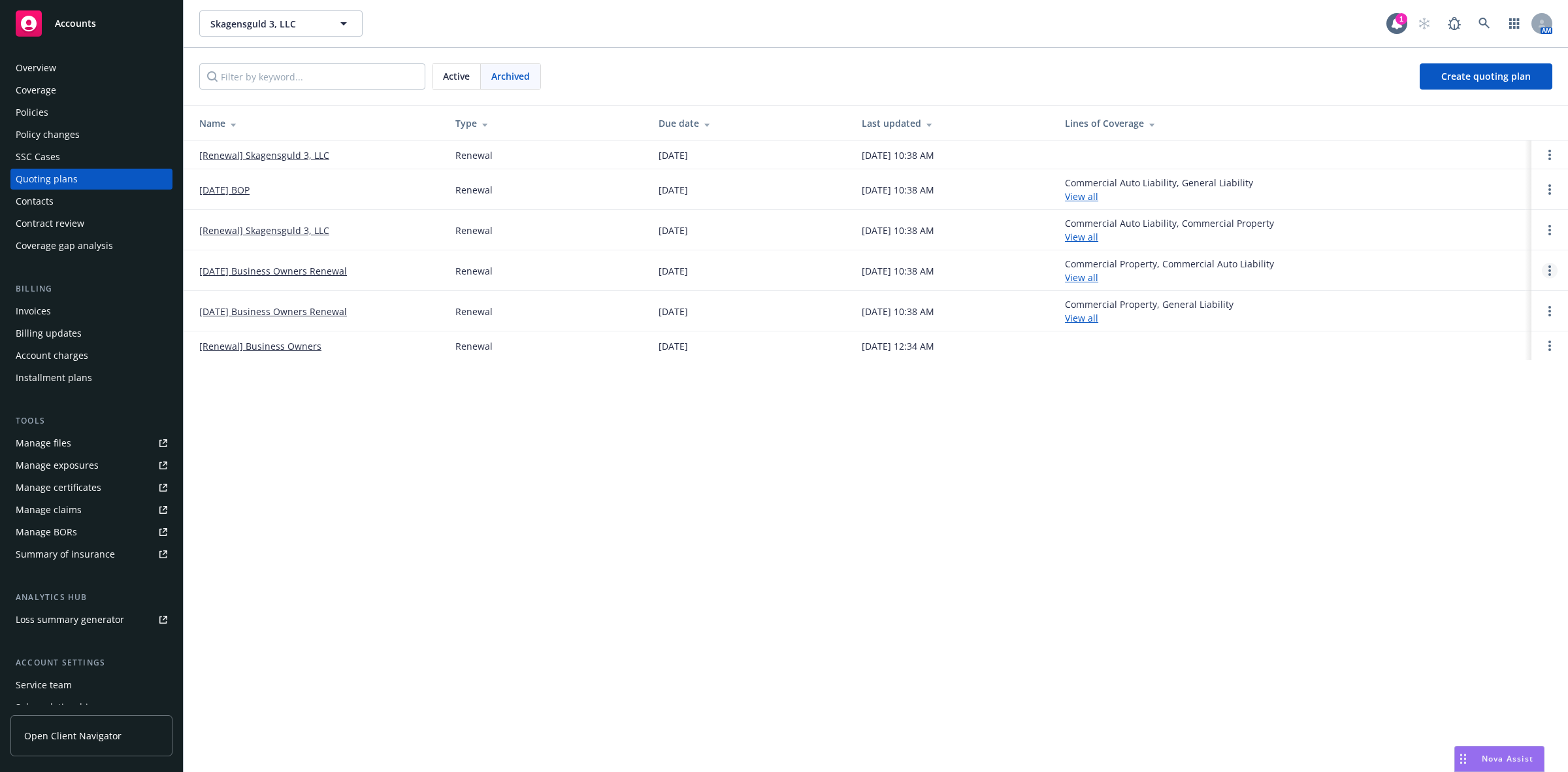
click at [1553, 268] on link "Open options" at bounding box center [1550, 271] width 16 height 16
drag, startPoint x: 1340, startPoint y: 275, endPoint x: 1424, endPoint y: 281, distance: 84.2
click at [1341, 275] on div "Commercial Property, Commercial Auto Liability View all" at bounding box center [1293, 270] width 456 height 27
click at [1544, 275] on link "Open options" at bounding box center [1550, 271] width 16 height 16
click at [282, 268] on link "08/12/25 Business Owners Renewal" at bounding box center [273, 271] width 147 height 14
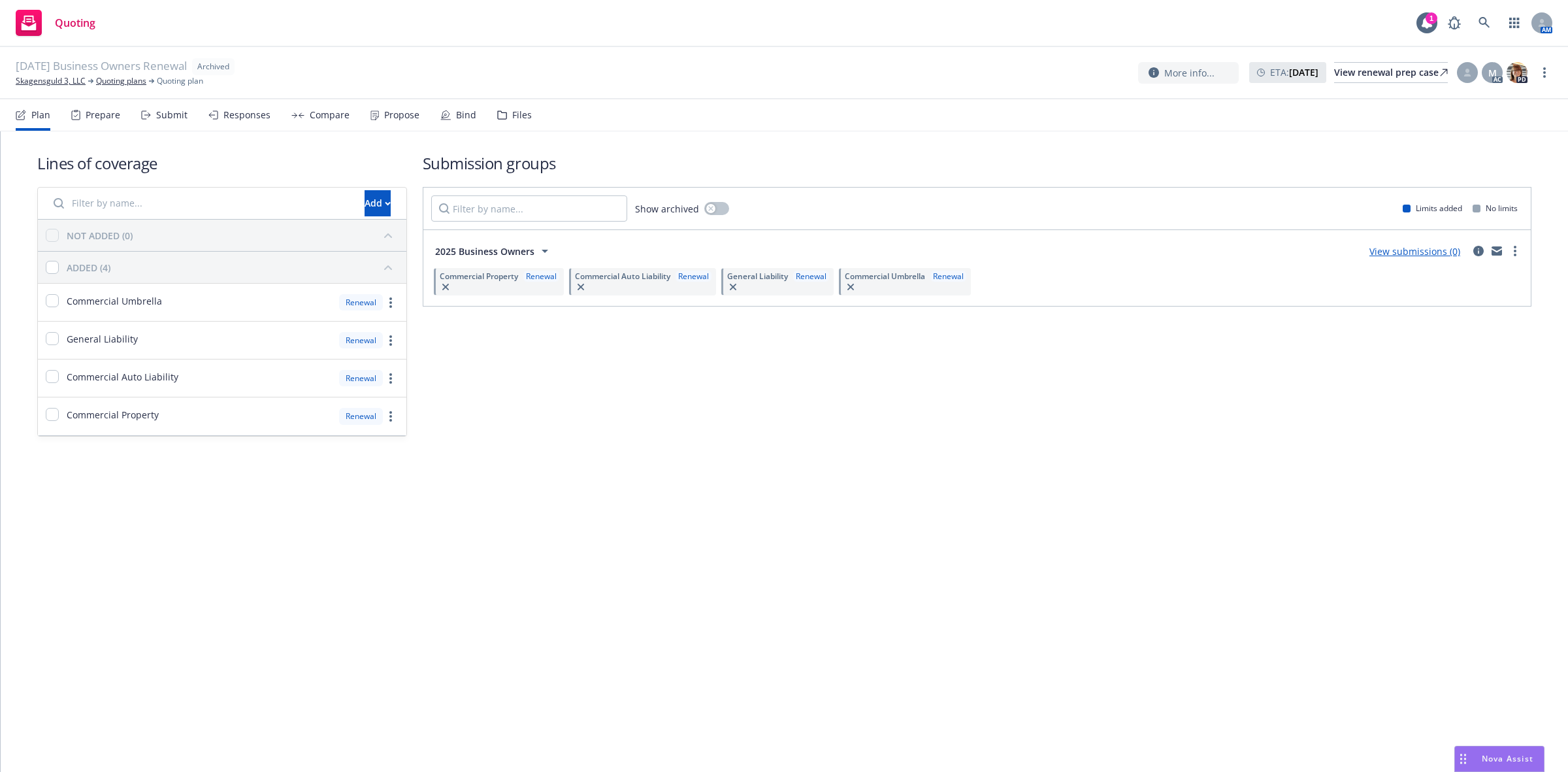
click at [103, 116] on div "Prepare" at bounding box center [102, 114] width 35 height 10
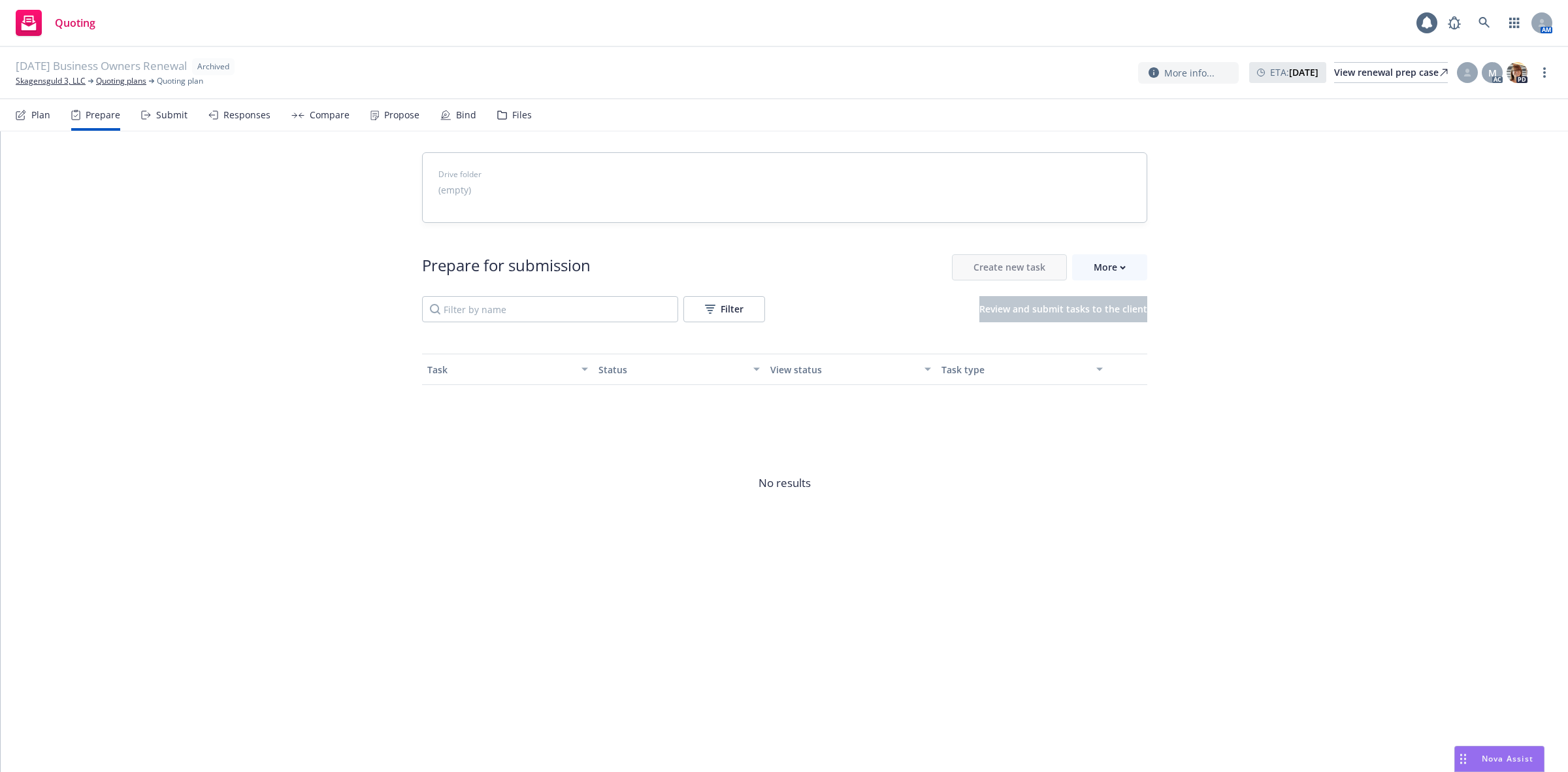
click at [154, 115] on div "Submit" at bounding box center [164, 115] width 47 height 31
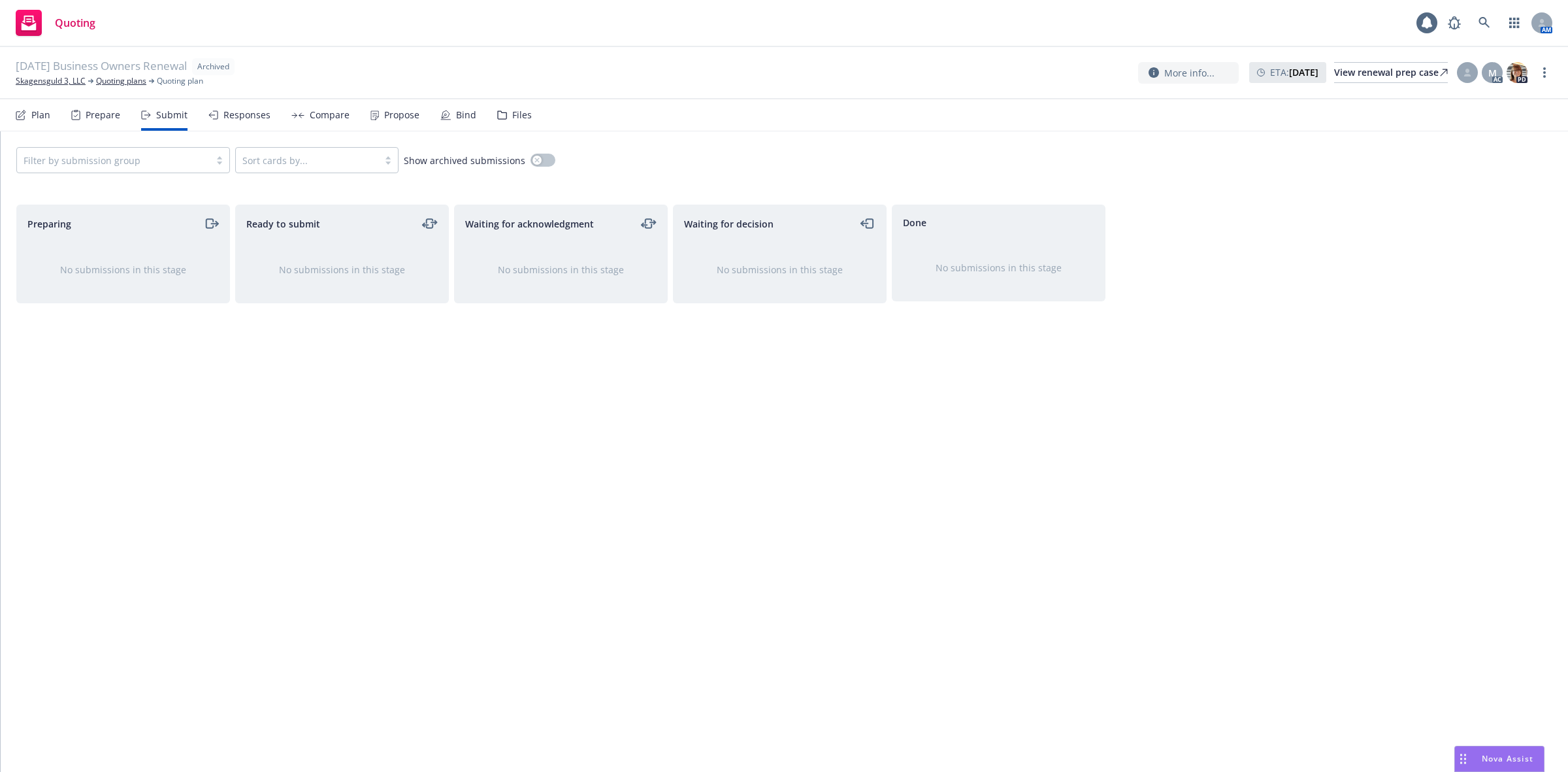
click at [232, 114] on div "Responses" at bounding box center [247, 114] width 47 height 10
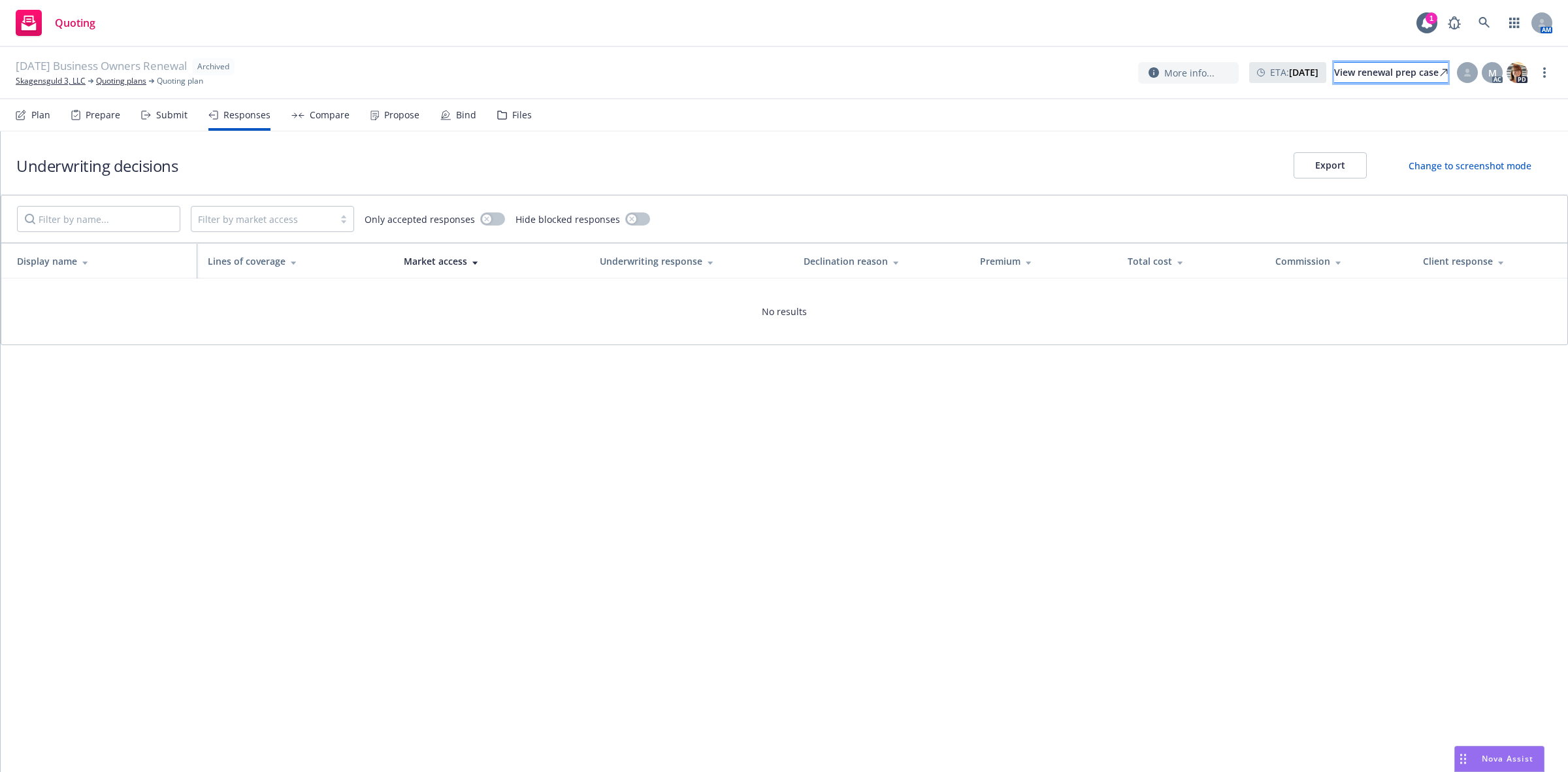
click at [1353, 75] on div "View renewal prep case" at bounding box center [1391, 72] width 114 height 19
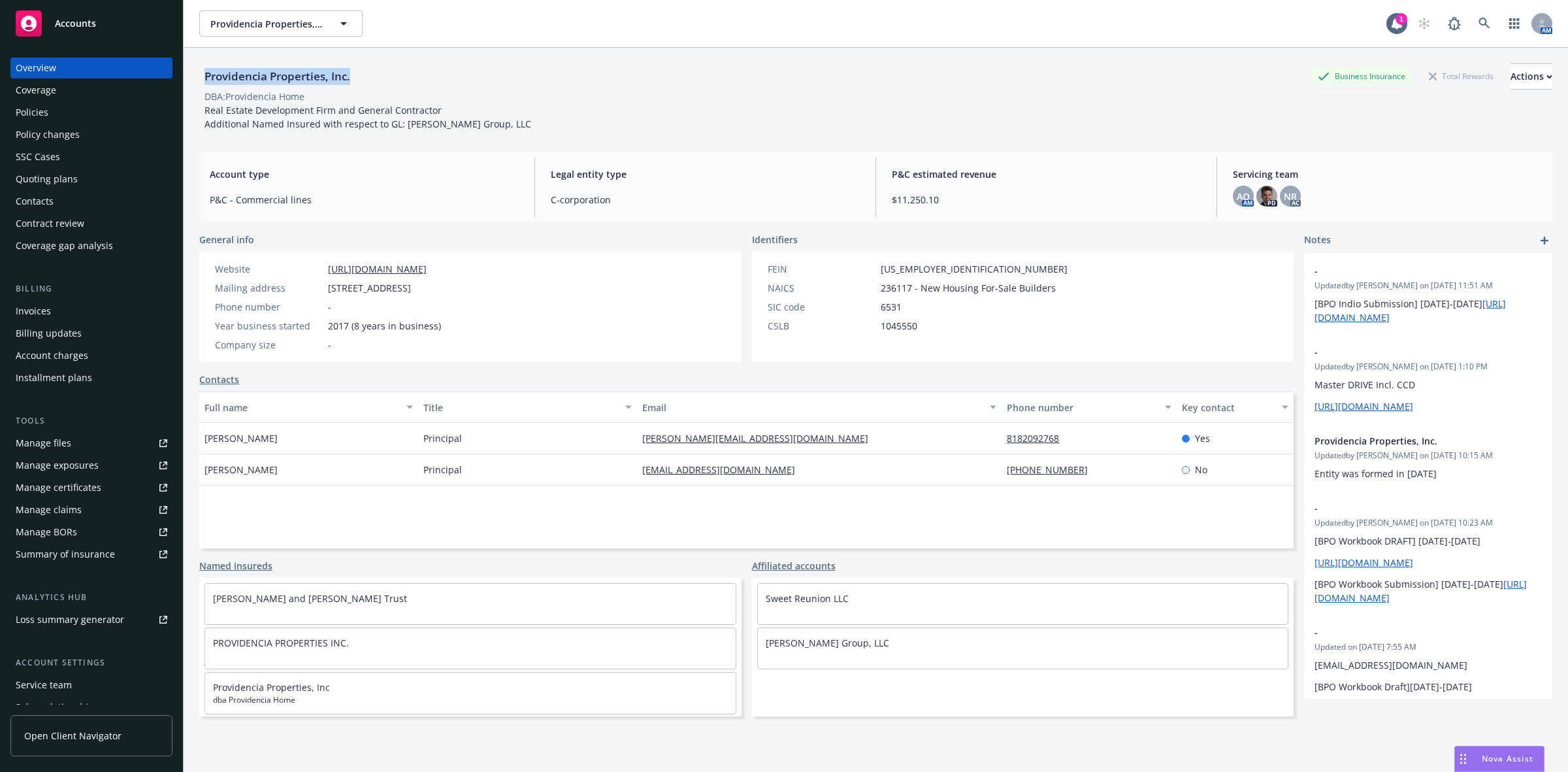
click at [95, 108] on div "Policies" at bounding box center [91, 112] width 151 height 21
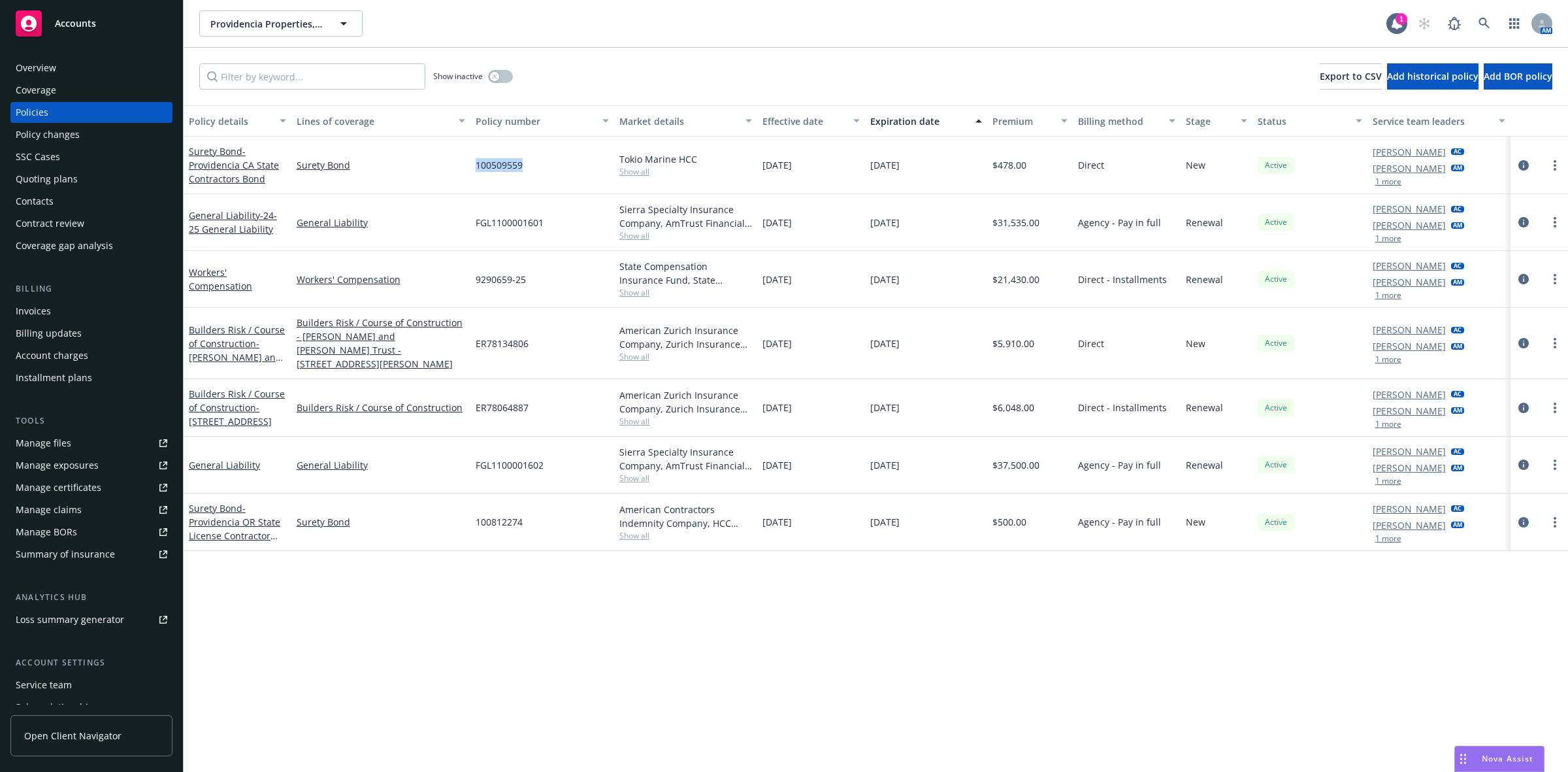
drag, startPoint x: 540, startPoint y: 171, endPoint x: 466, endPoint y: 175, distance: 74.1
click at [466, 175] on div "Surety Bond - Providencia CA State Contractors Bond Surety Bond 100509559 Tokio…" at bounding box center [876, 165] width 1385 height 57
copy div "100509559"
click at [84, 61] on div "Overview" at bounding box center [91, 68] width 151 height 21
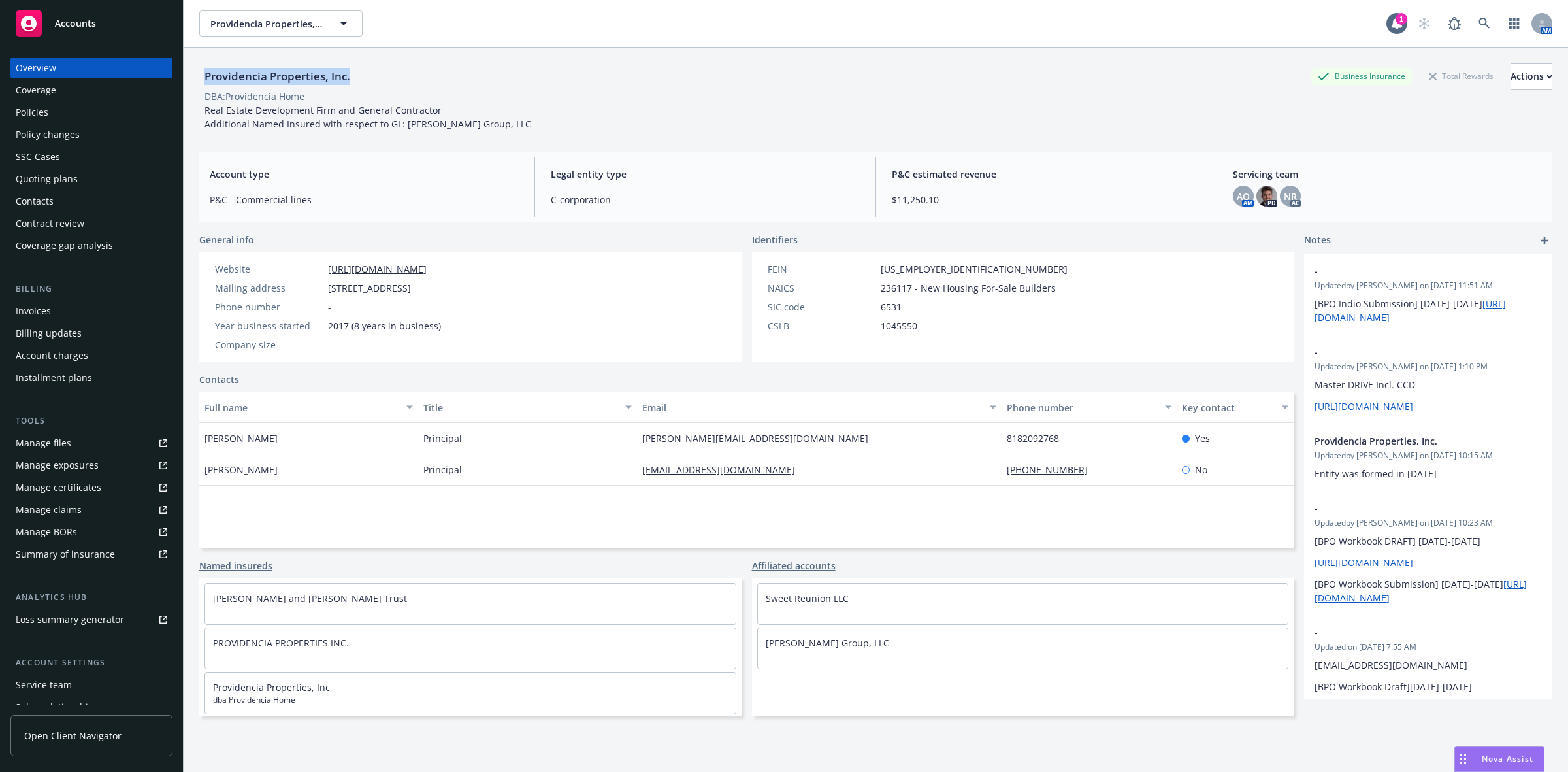
drag, startPoint x: 376, startPoint y: 77, endPoint x: 192, endPoint y: 85, distance: 184.2
click at [192, 85] on div "Providencia Properties, Inc. Business Insurance Total Rewards Actions DBA: Prov…" at bounding box center [876, 433] width 1385 height 772
copy div "Providencia Properties, Inc."
click at [1479, 26] on icon at bounding box center [1484, 23] width 12 height 12
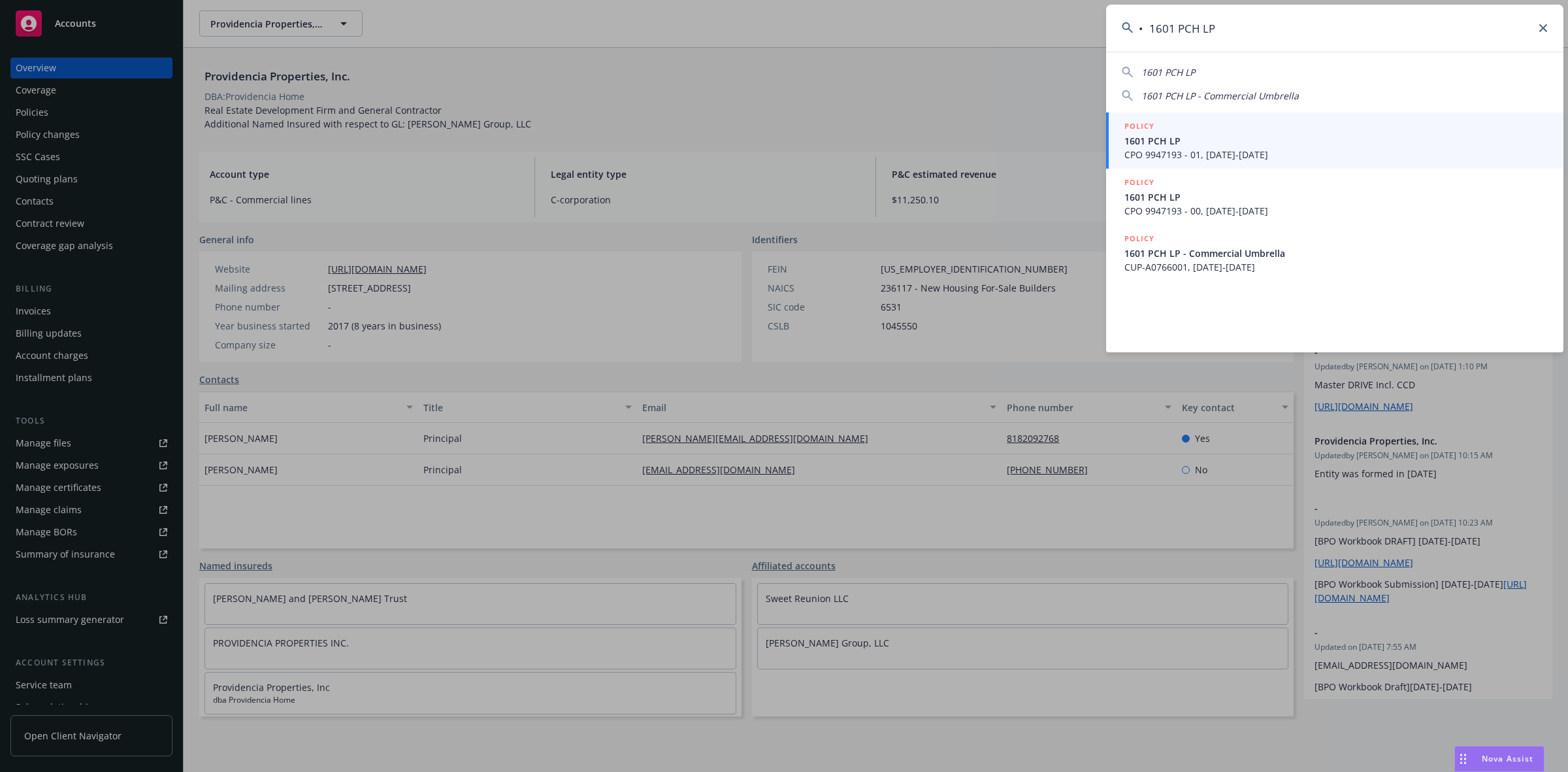
click at [1151, 31] on input "• 1601 PCH LP" at bounding box center [1335, 28] width 458 height 47
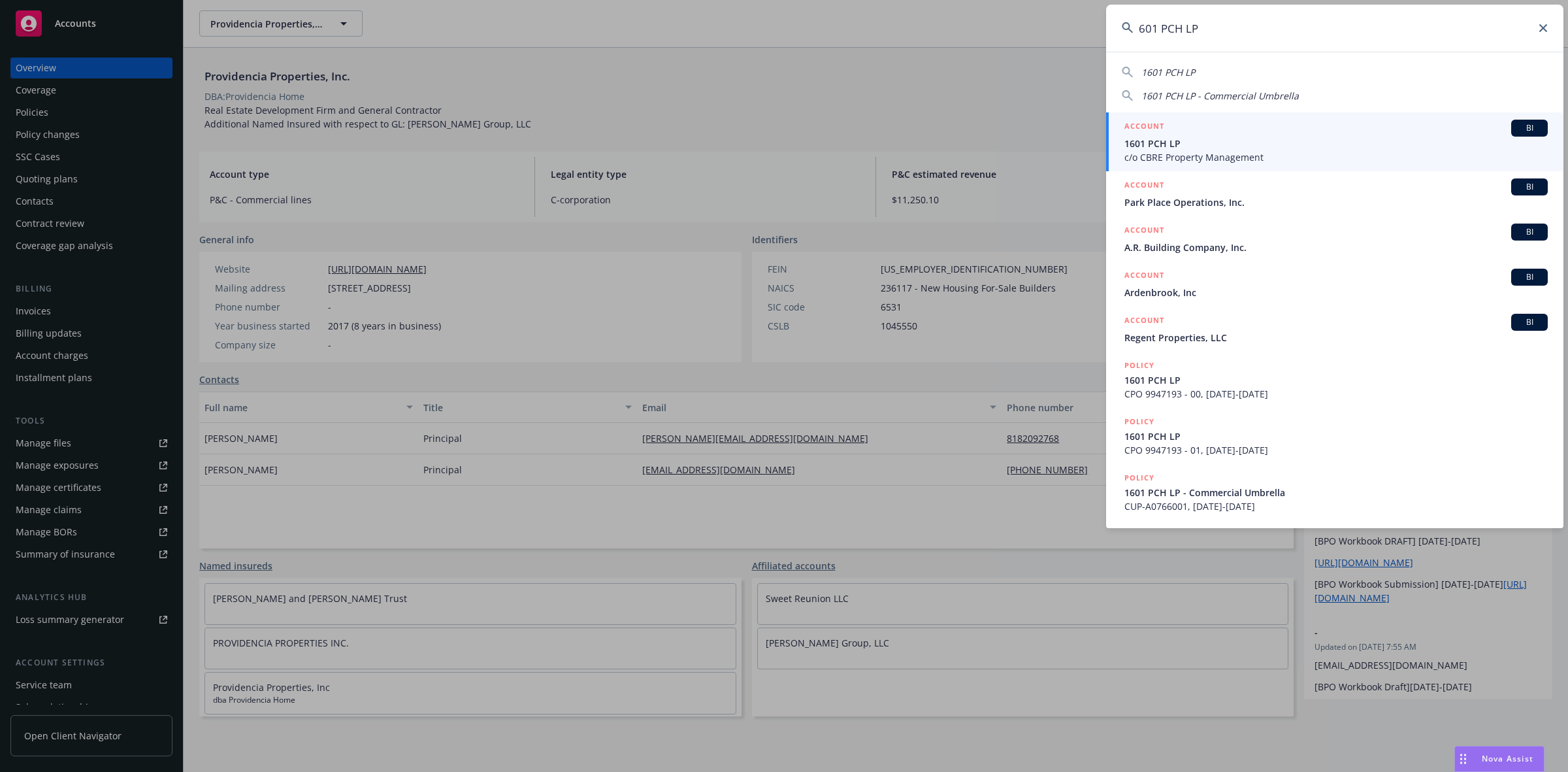
type input "1601 PCH LP"
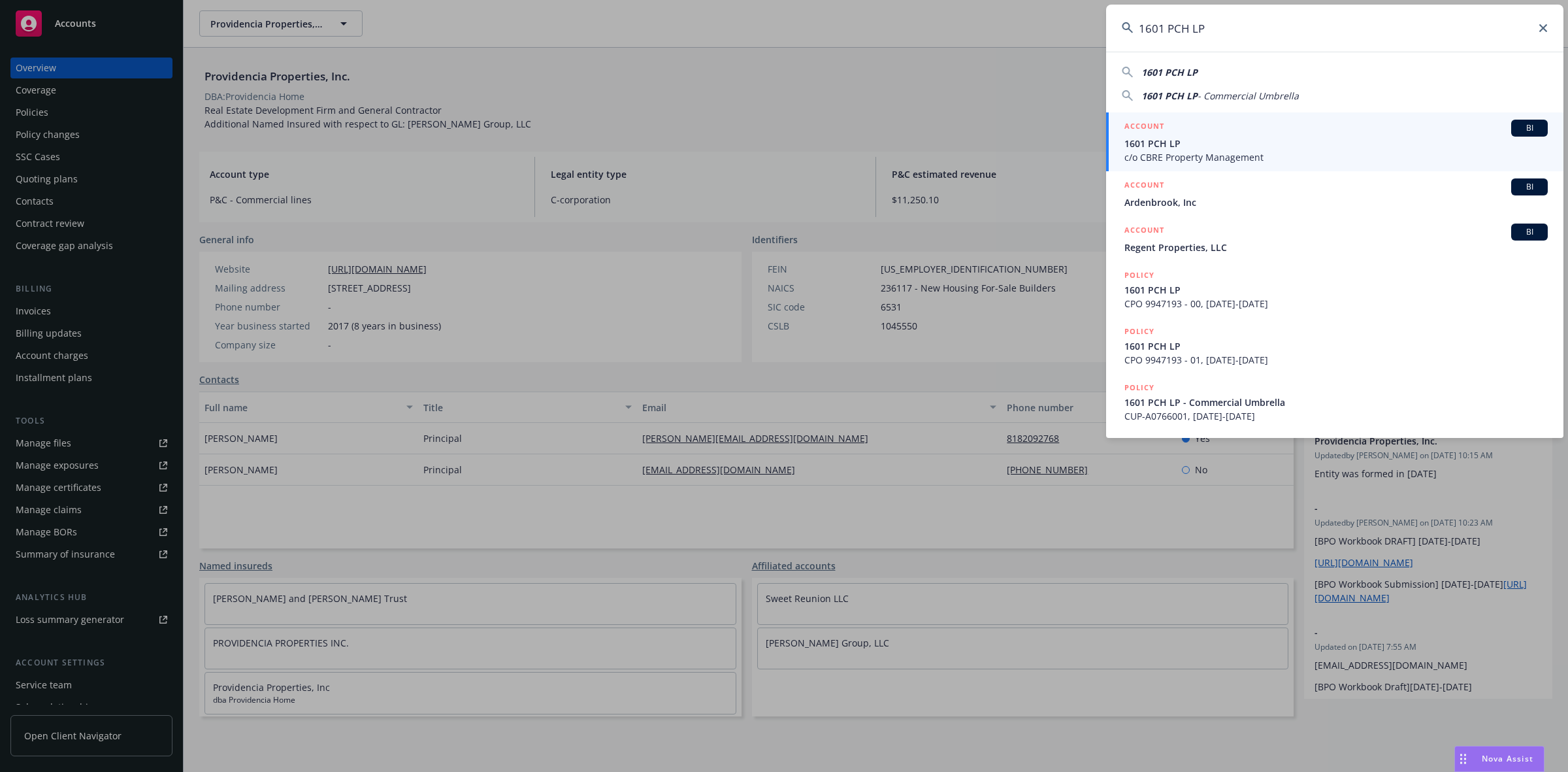
click at [1245, 31] on input "1601 PCH LP" at bounding box center [1335, 28] width 458 height 47
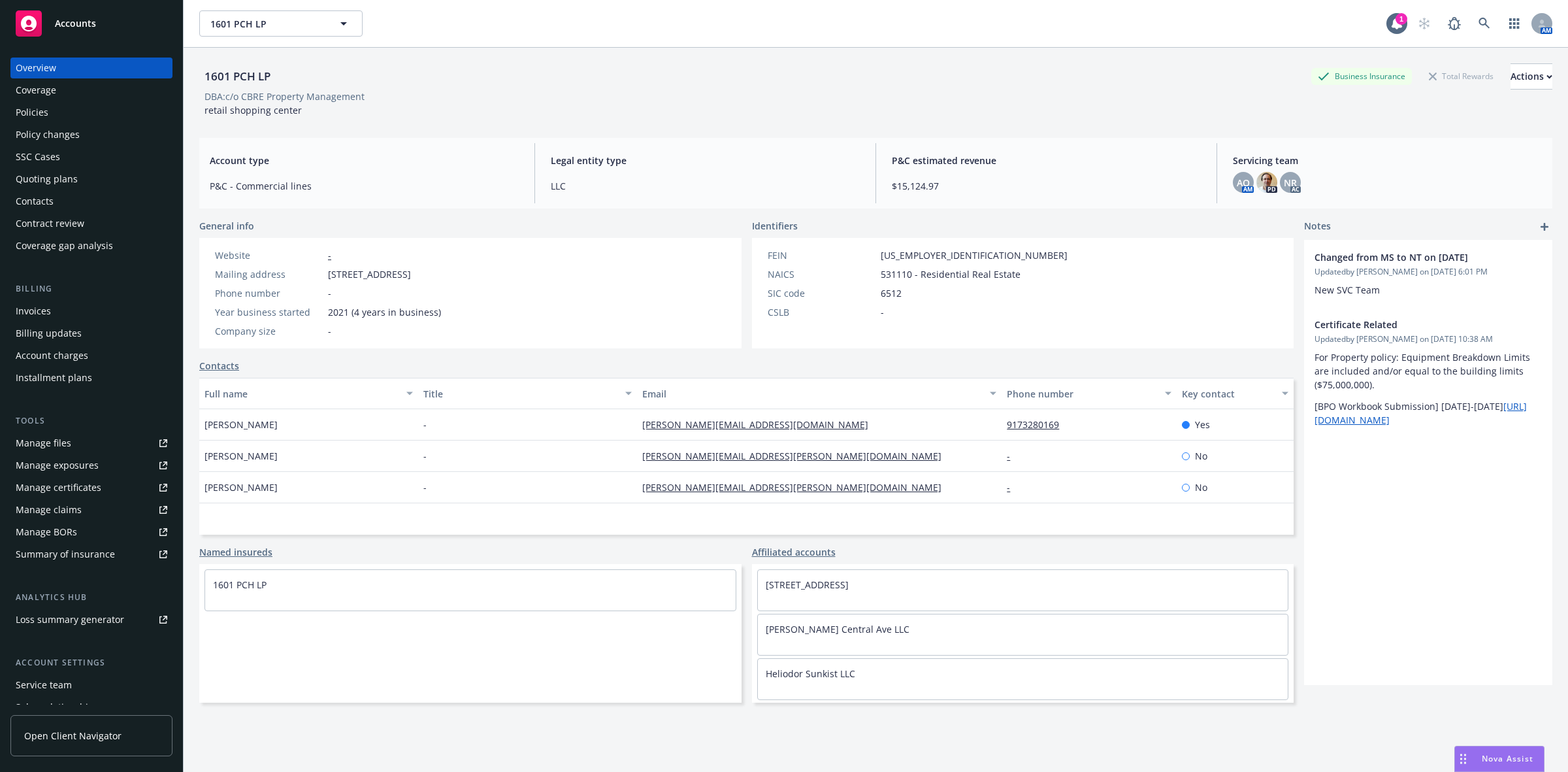
click at [33, 109] on div "Policies" at bounding box center [32, 112] width 33 height 21
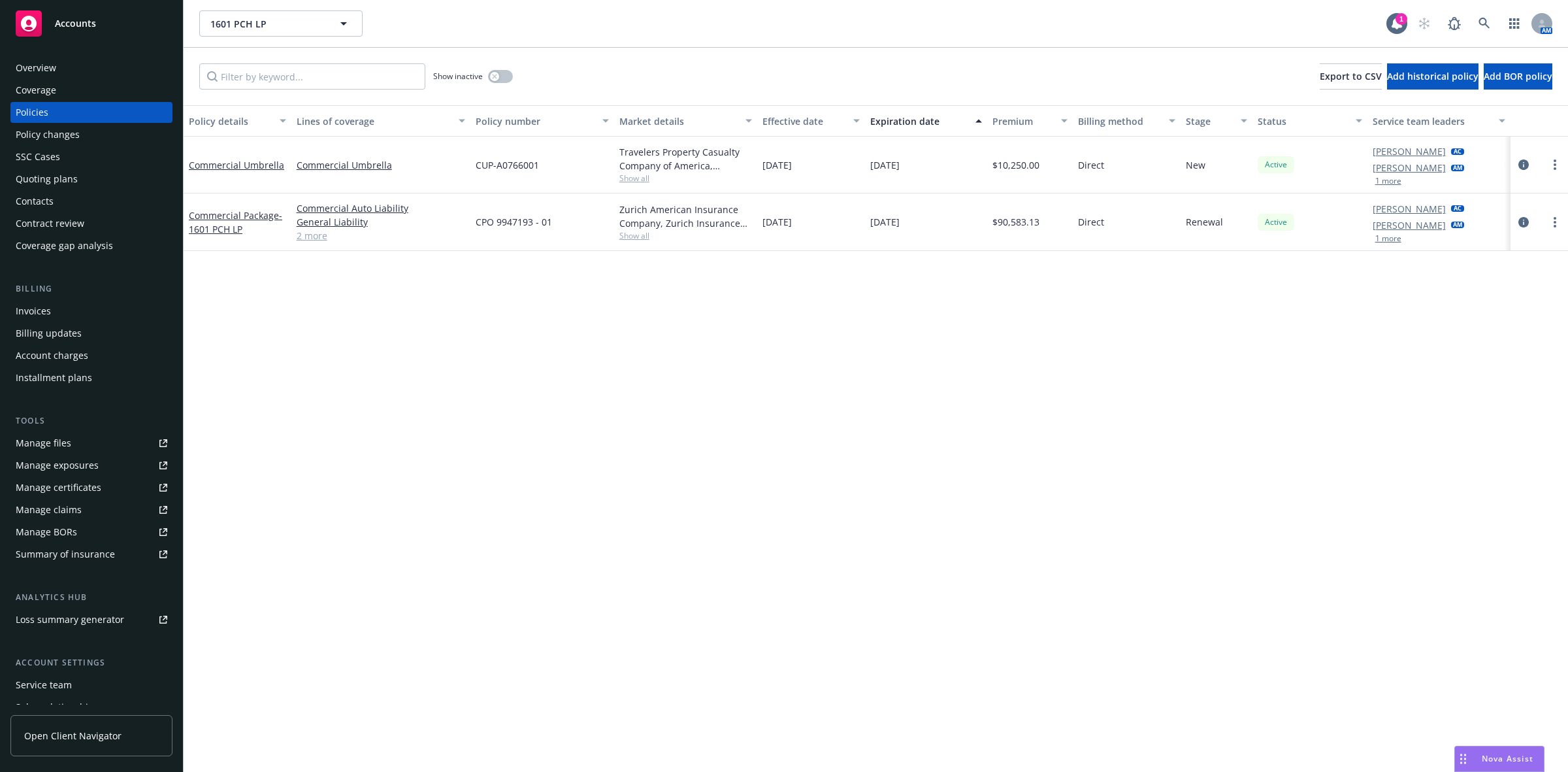
click at [632, 180] on span "Show all" at bounding box center [686, 178] width 133 height 11
click at [51, 172] on div "Quoting plans" at bounding box center [47, 178] width 62 height 21
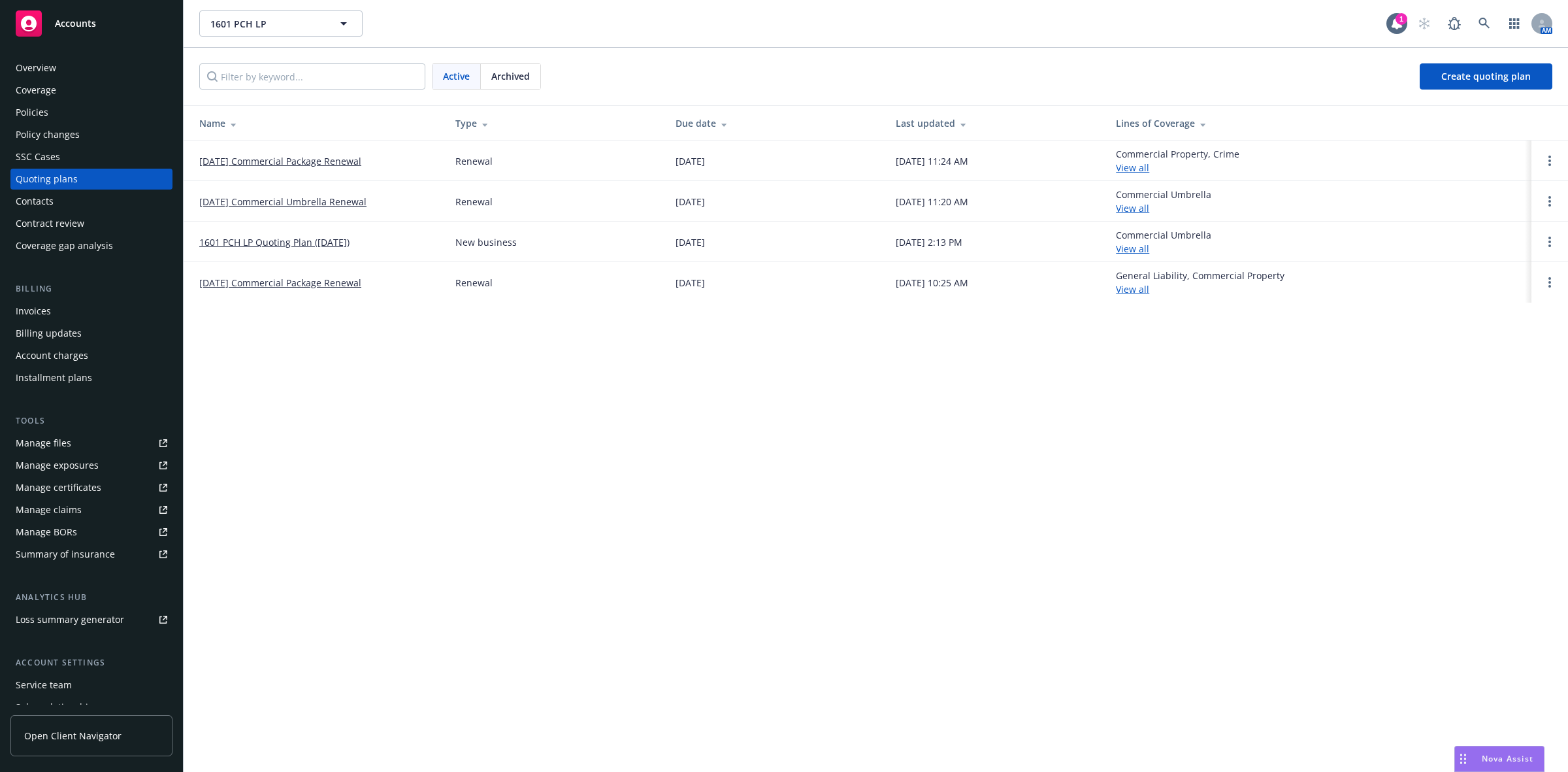
click at [283, 201] on link "[DATE] Commercial Umbrella Renewal" at bounding box center [283, 202] width 168 height 14
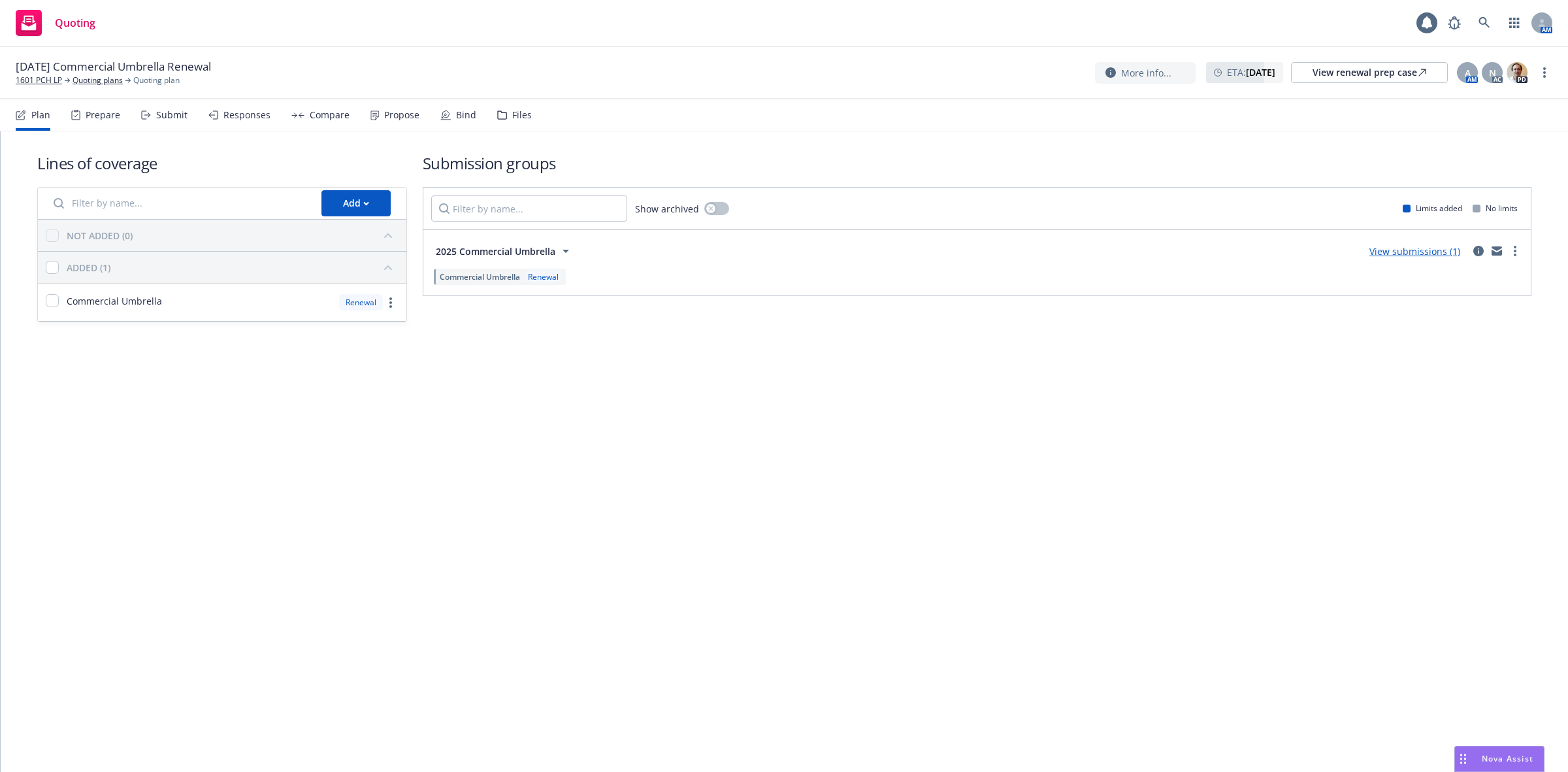
click at [415, 98] on div "[DATE] Commercial Umbrella Renewal 1601 PCH LP Quoting plans Quoting plan More …" at bounding box center [784, 73] width 1568 height 52
click at [399, 111] on div "Propose" at bounding box center [401, 114] width 35 height 10
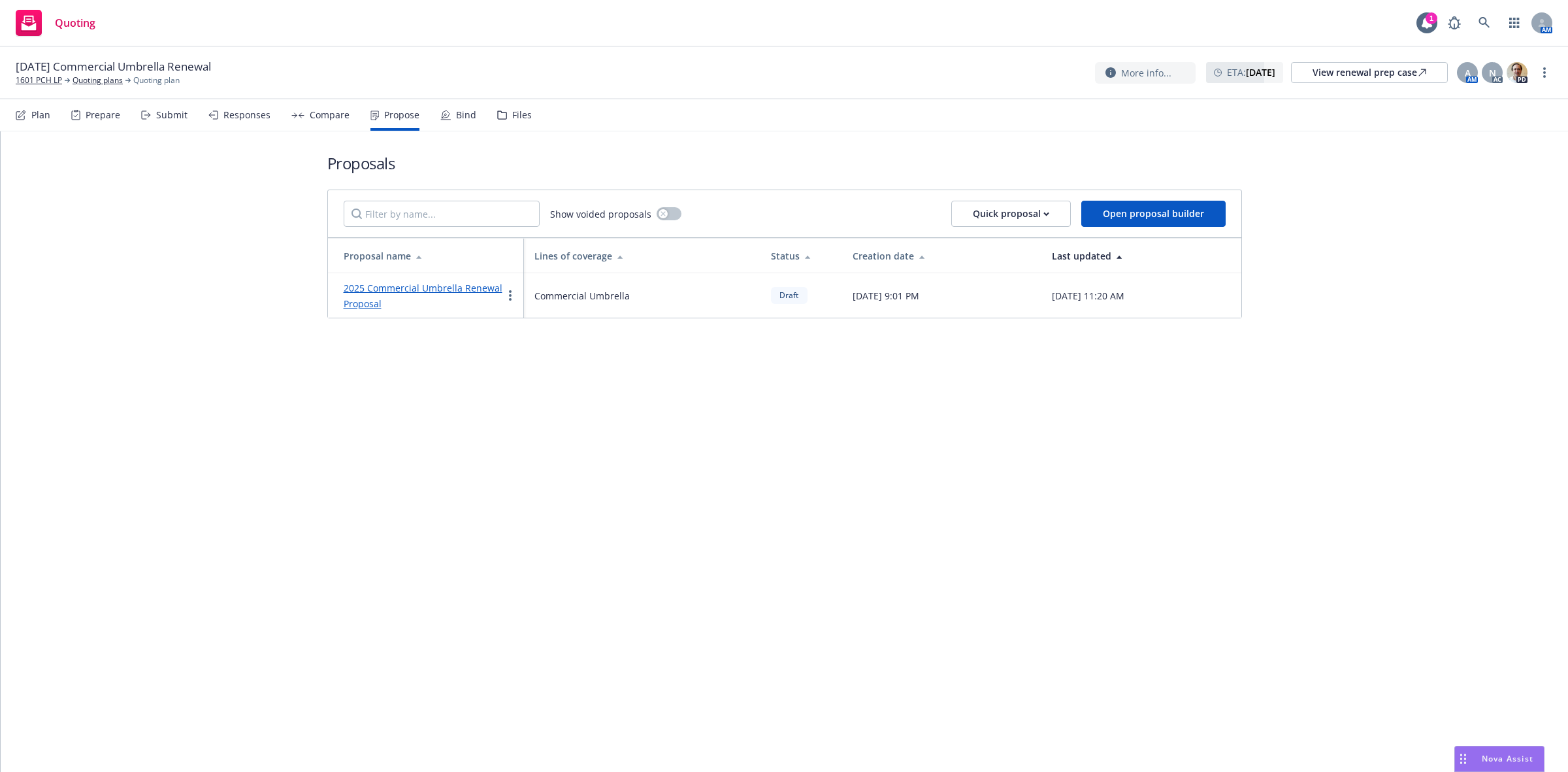
click at [384, 283] on link "2025 Commercial Umbrella Renewal Proposal" at bounding box center [423, 296] width 159 height 28
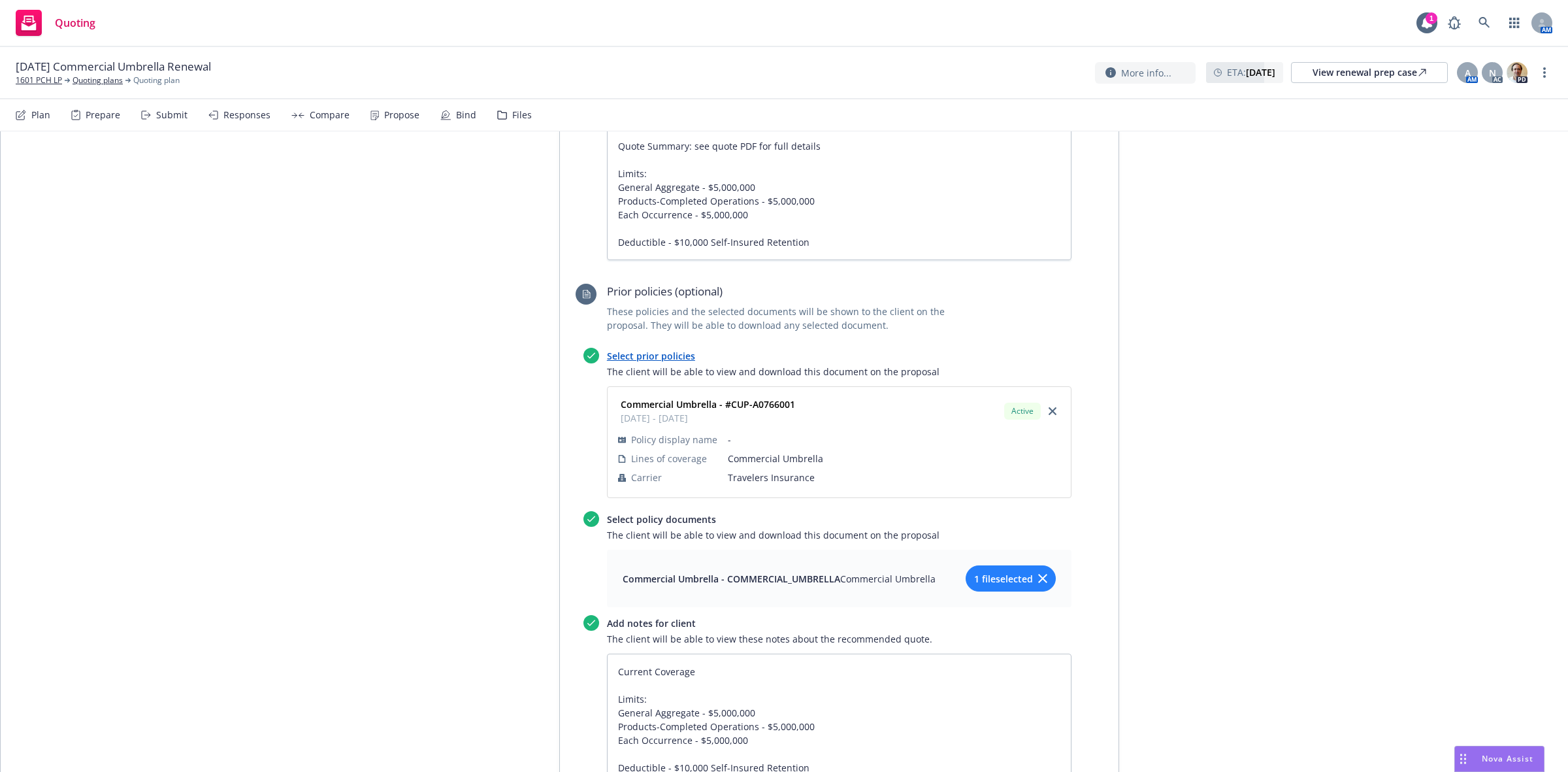
scroll to position [653, 0]
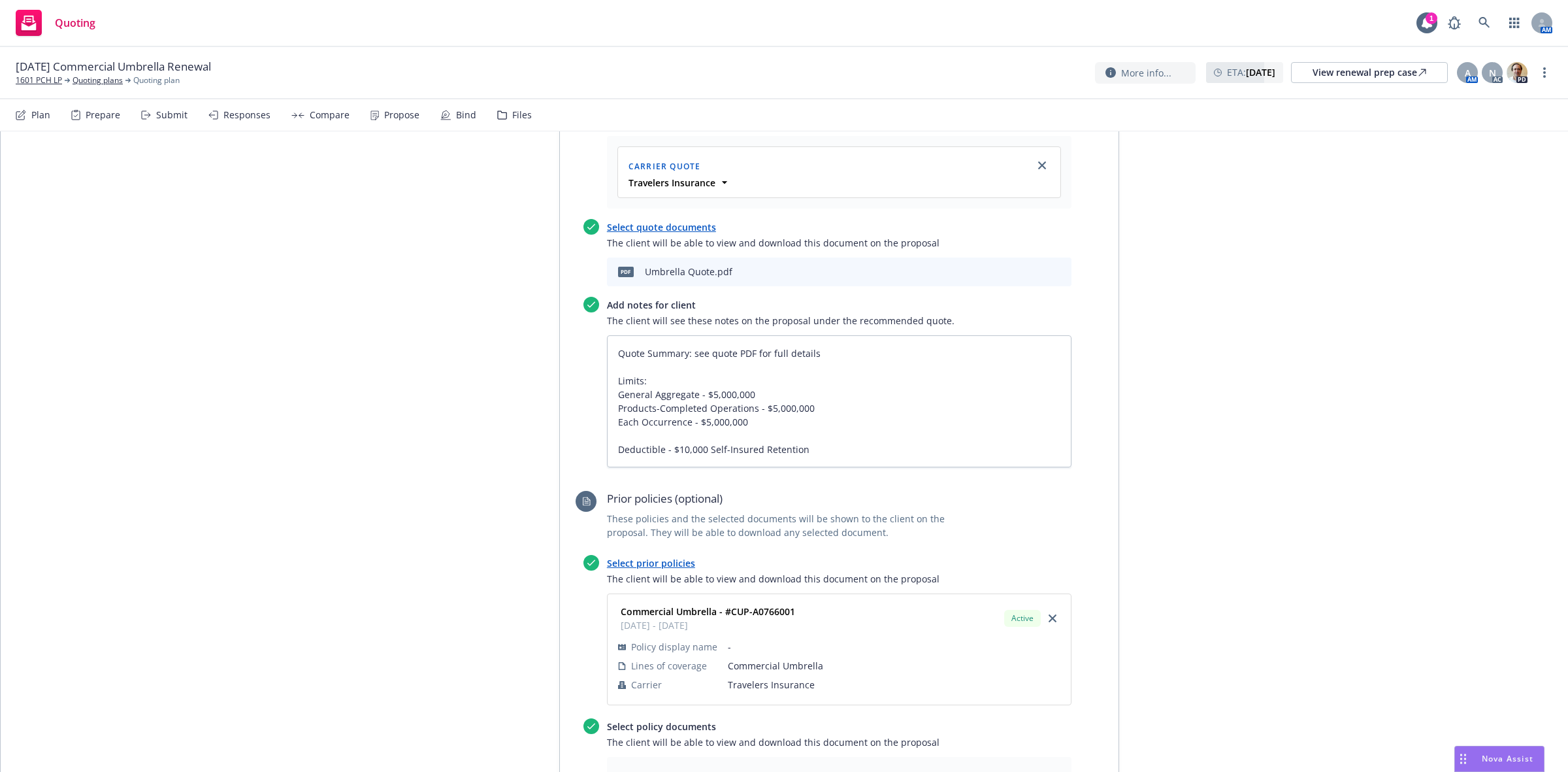
click at [516, 119] on div "Files" at bounding box center [521, 114] width 19 height 10
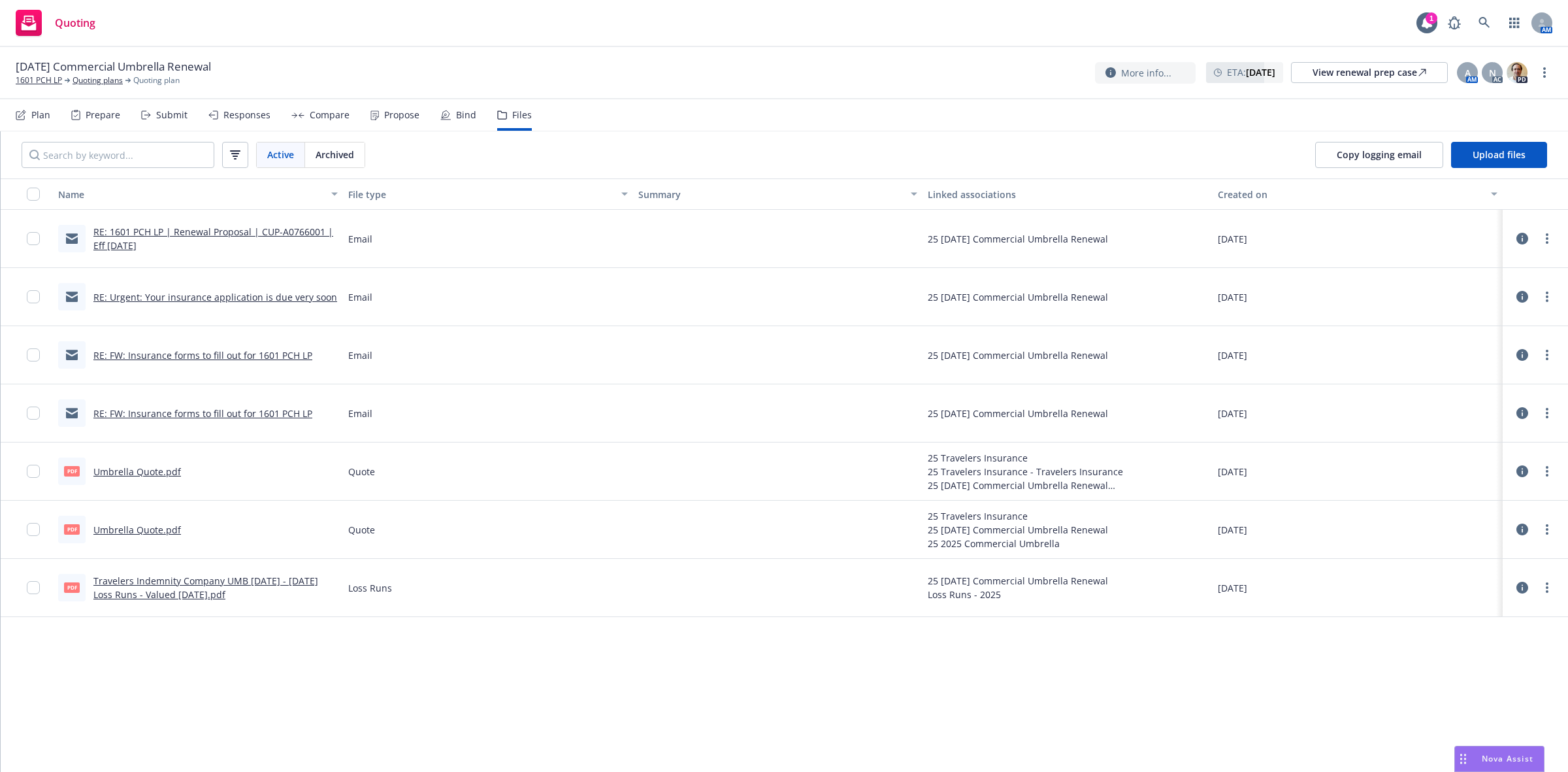
click at [138, 473] on link "Umbrella Quote.pdf" at bounding box center [137, 472] width 88 height 12
click at [416, 109] on div "Plan Prepare Submit Responses Compare Propose Bind Files" at bounding box center [273, 115] width 516 height 31
click at [406, 111] on div "Propose" at bounding box center [401, 114] width 35 height 10
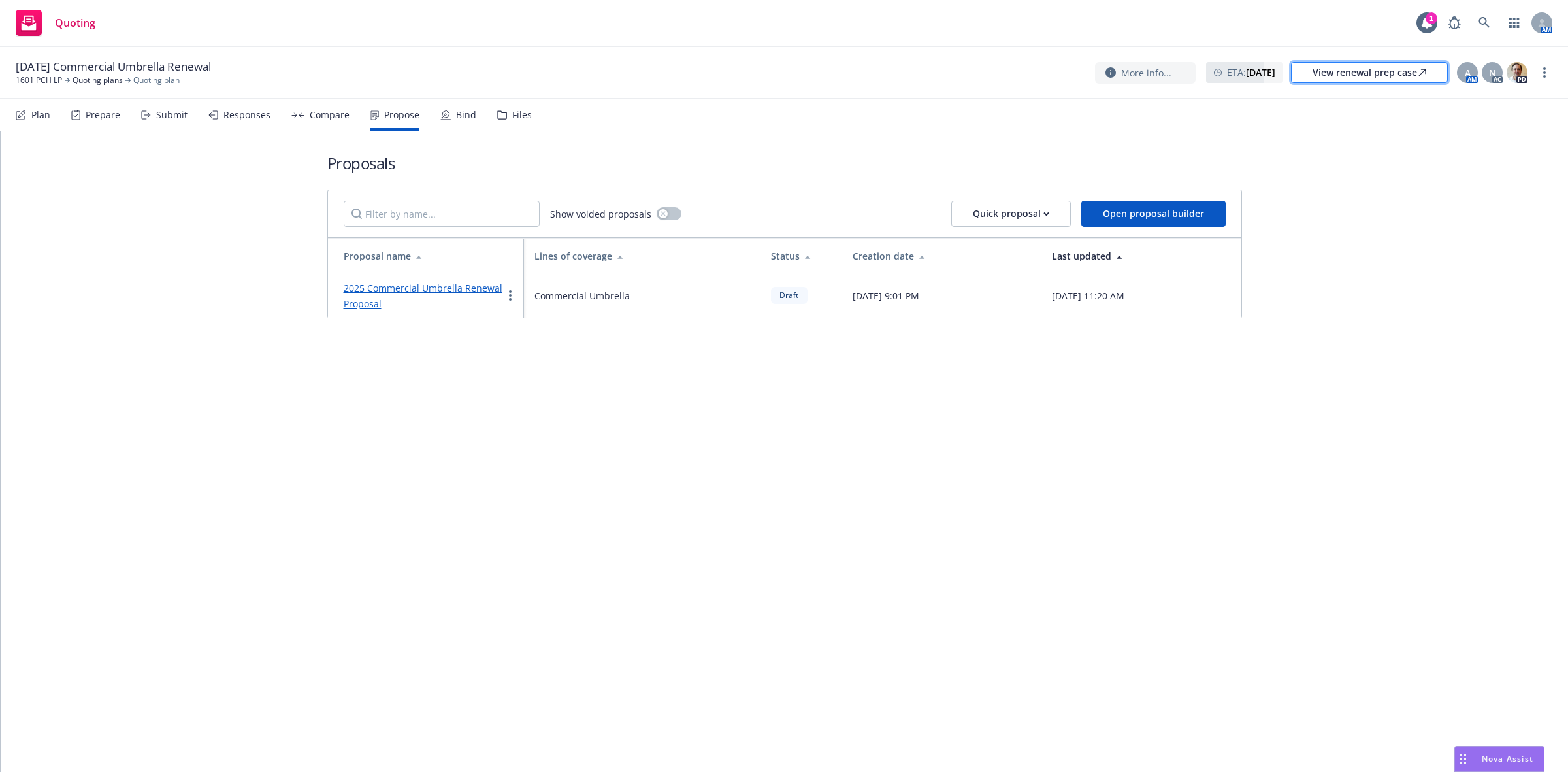
click at [1335, 72] on div "View renewal prep case" at bounding box center [1369, 72] width 114 height 19
click at [420, 292] on link "2025 Commercial Umbrella Renewal Proposal" at bounding box center [423, 296] width 159 height 28
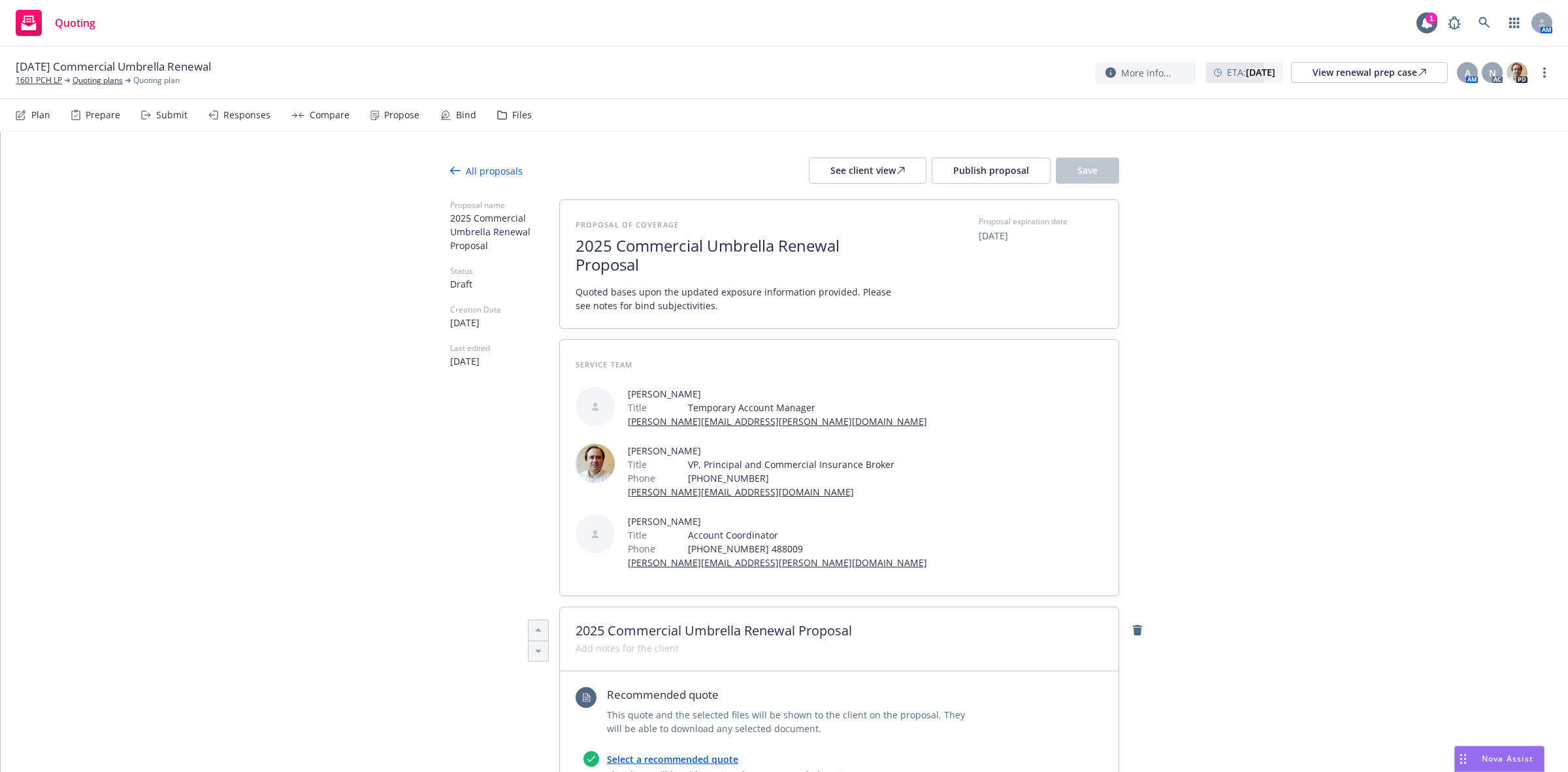
drag, startPoint x: 1278, startPoint y: 189, endPoint x: 1214, endPoint y: 189, distance: 64.0
click at [1001, 165] on span "Publish proposal" at bounding box center [992, 170] width 76 height 12
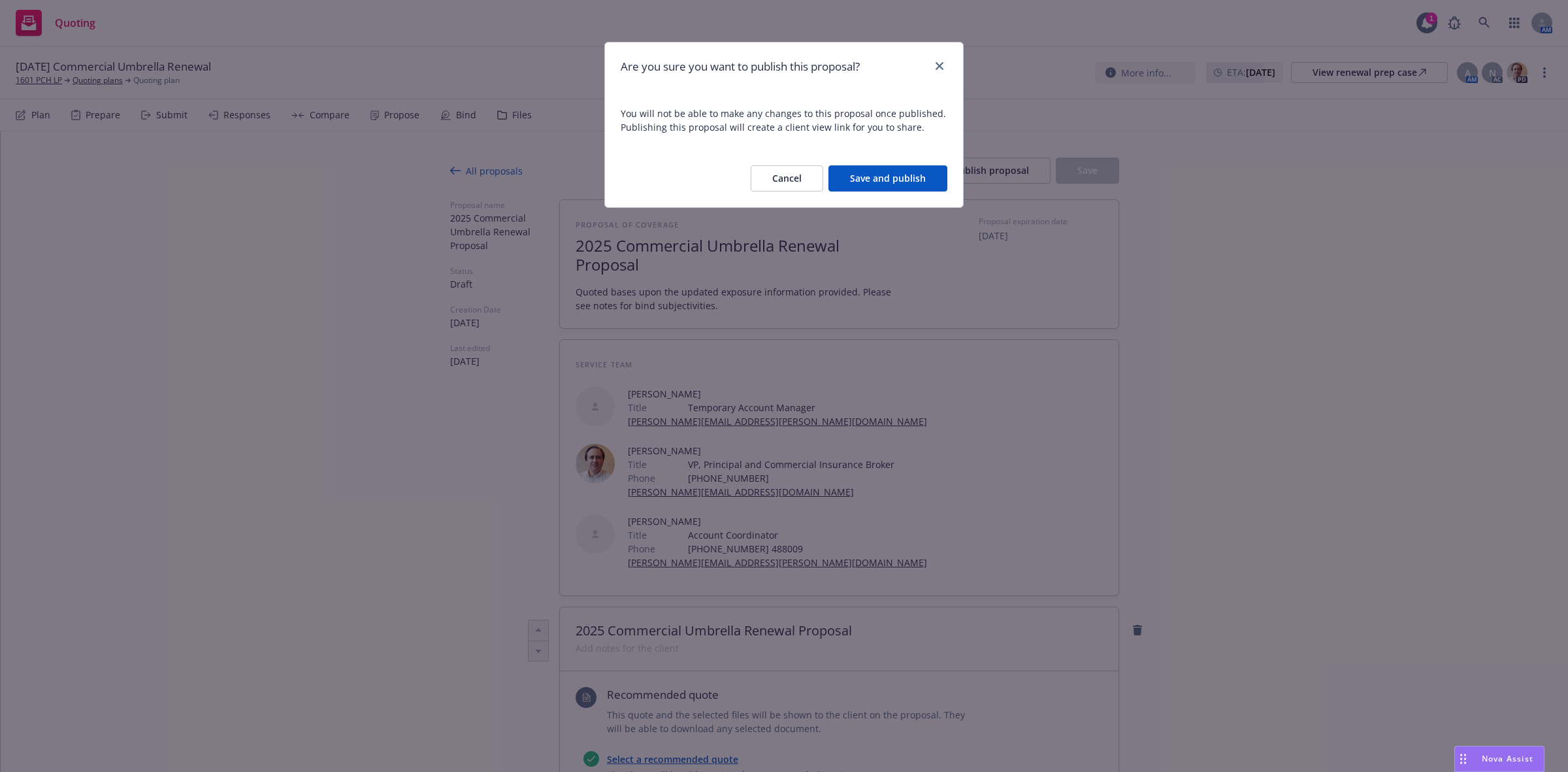
click at [902, 185] on button "Save and publish" at bounding box center [888, 178] width 119 height 26
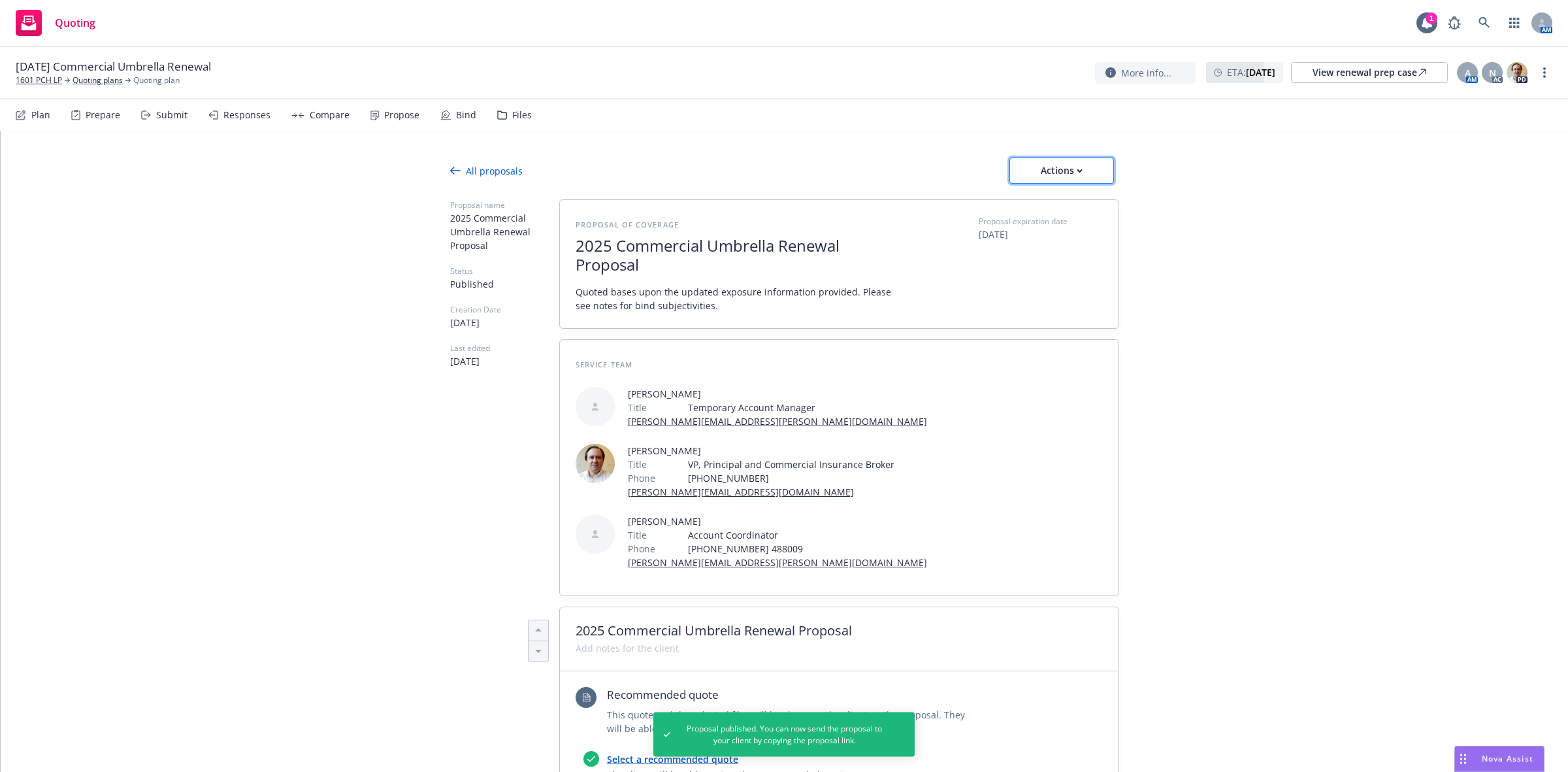
click at [1015, 182] on button "Actions" at bounding box center [1061, 171] width 105 height 26
click at [1036, 206] on span "Copy proposal link" at bounding box center [1060, 204] width 112 height 12
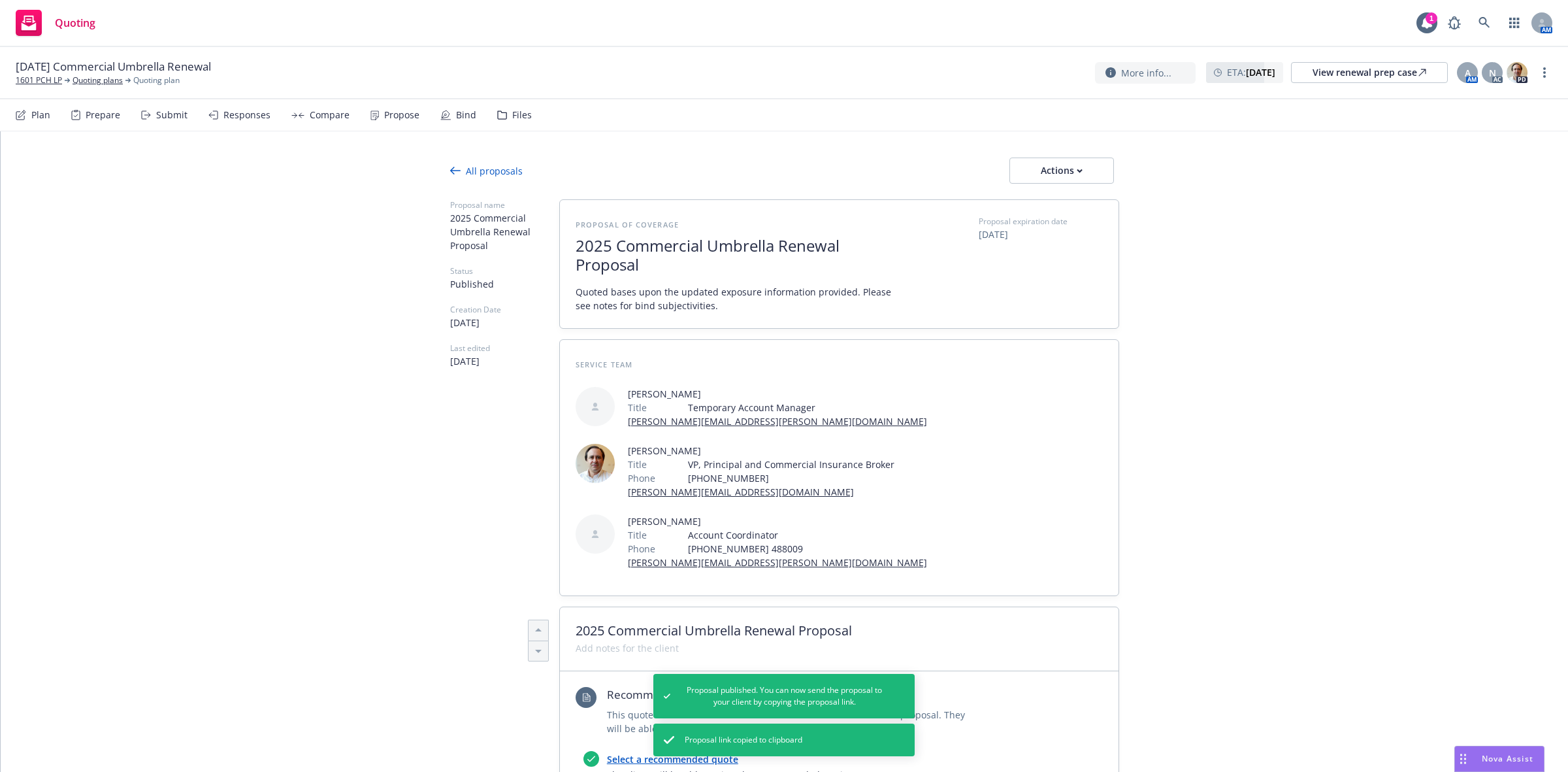
type textarea "x"
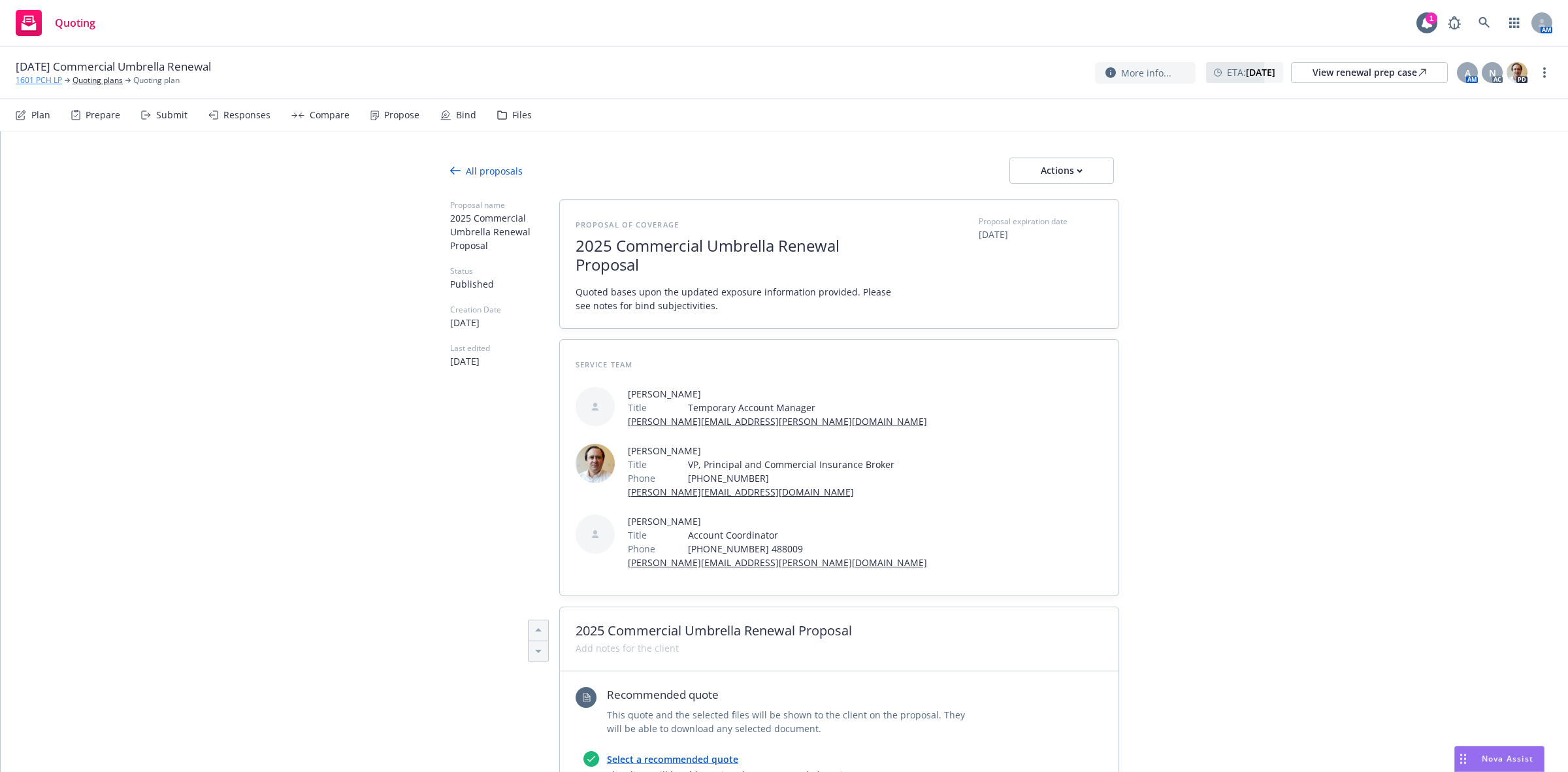
click at [35, 82] on link "1601 PCH LP" at bounding box center [39, 80] width 47 height 12
